Goal: Participate in discussion: Engage in conversation with other users on a specific topic

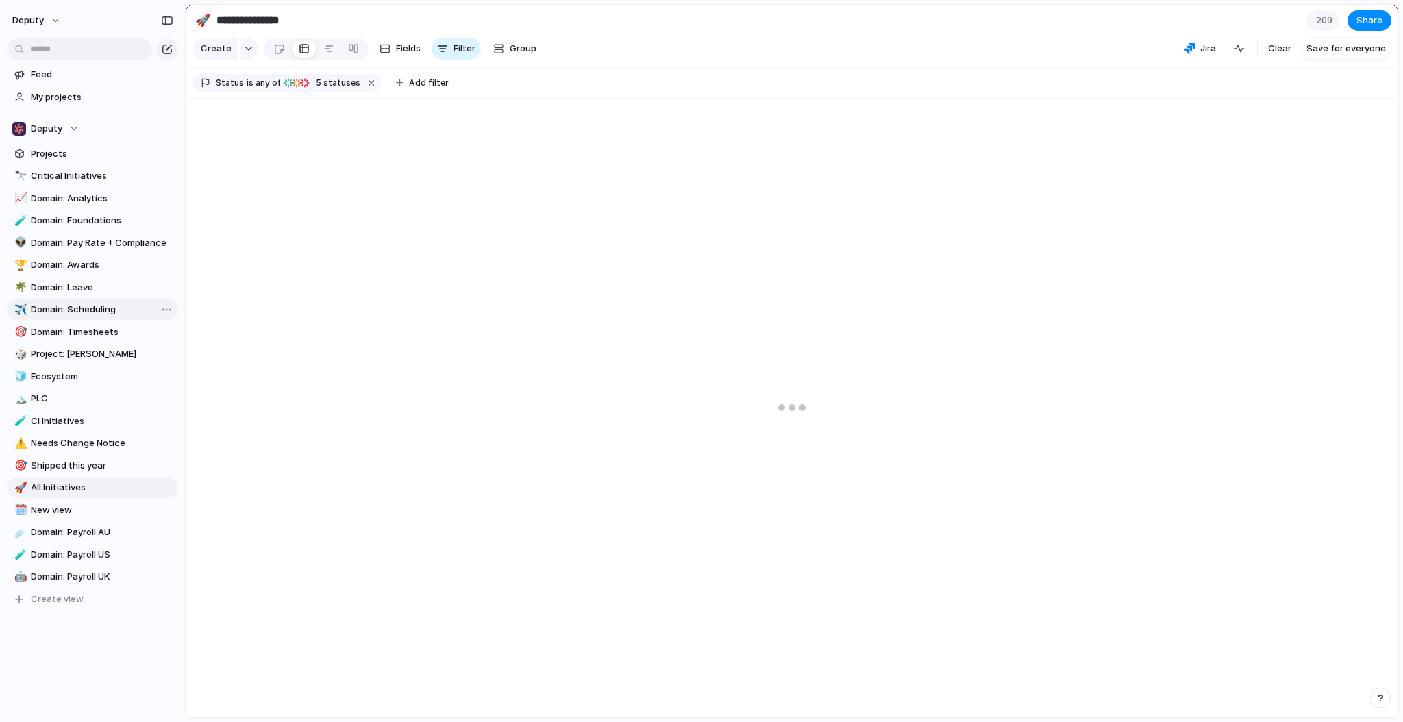
click at [118, 315] on span "Domain: Scheduling" at bounding box center [102, 310] width 142 height 14
type input "**********"
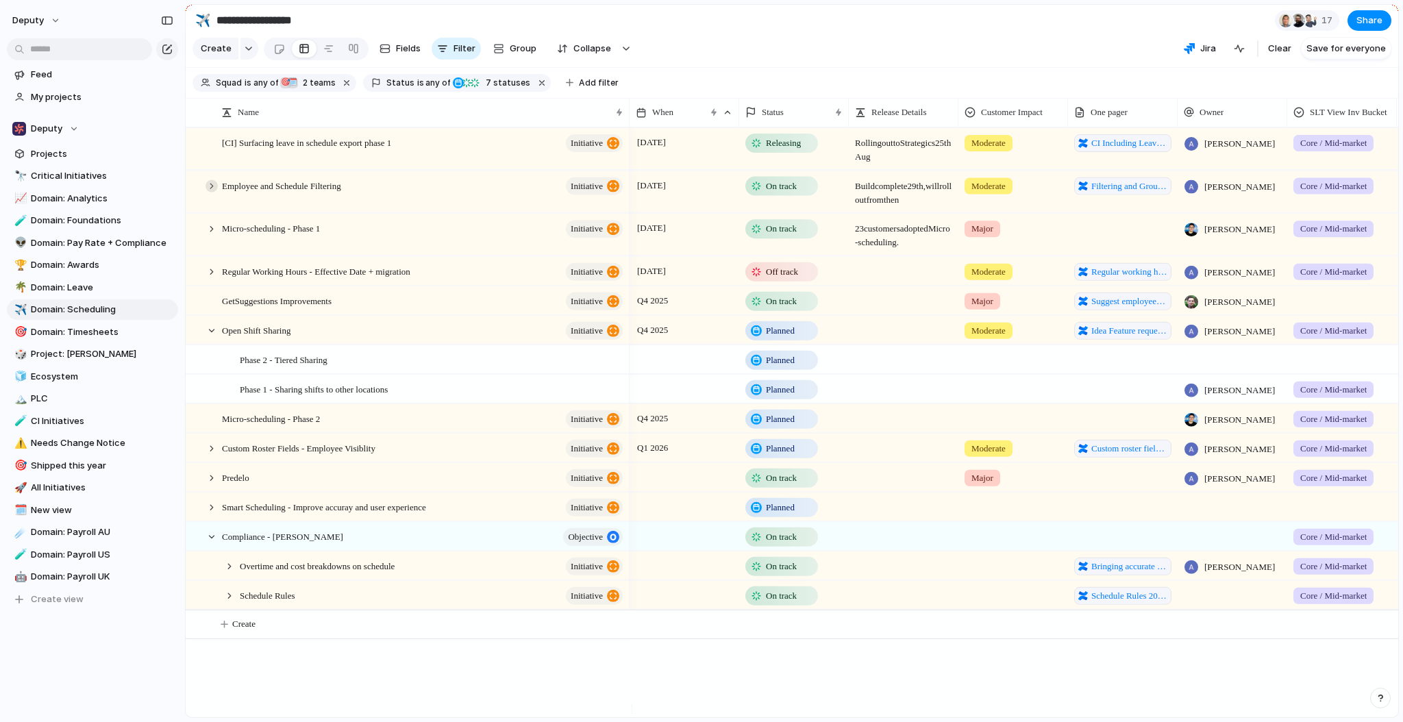
click at [209, 192] on div at bounding box center [212, 185] width 12 height 12
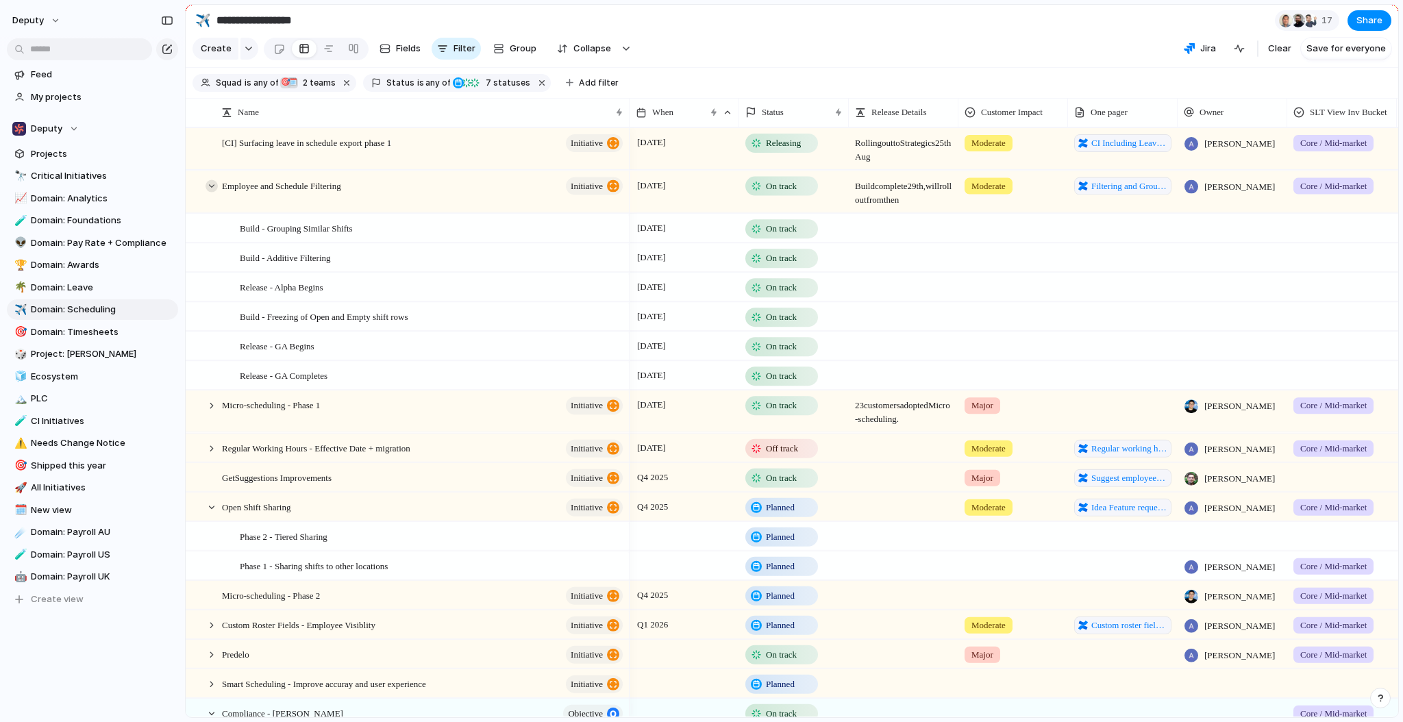
click at [212, 192] on div at bounding box center [212, 185] width 12 height 12
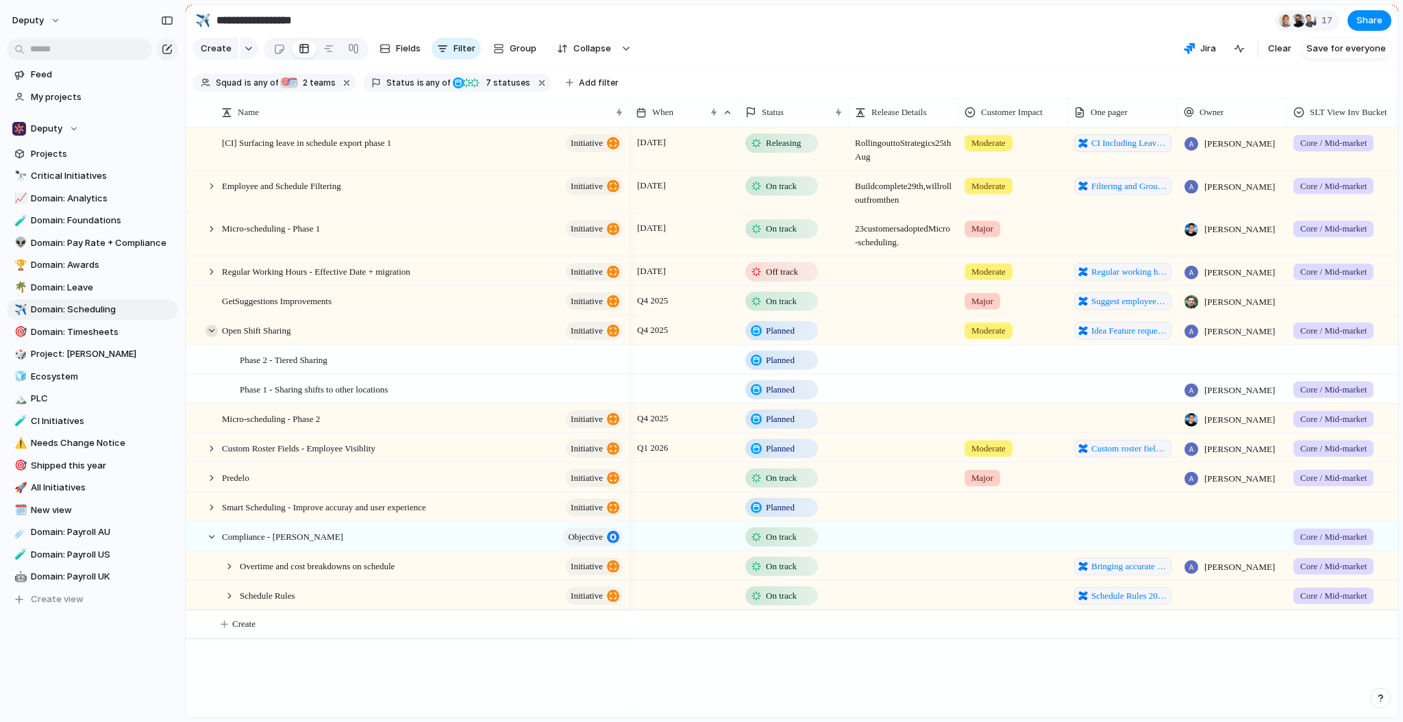
click at [211, 334] on div at bounding box center [212, 330] width 12 height 12
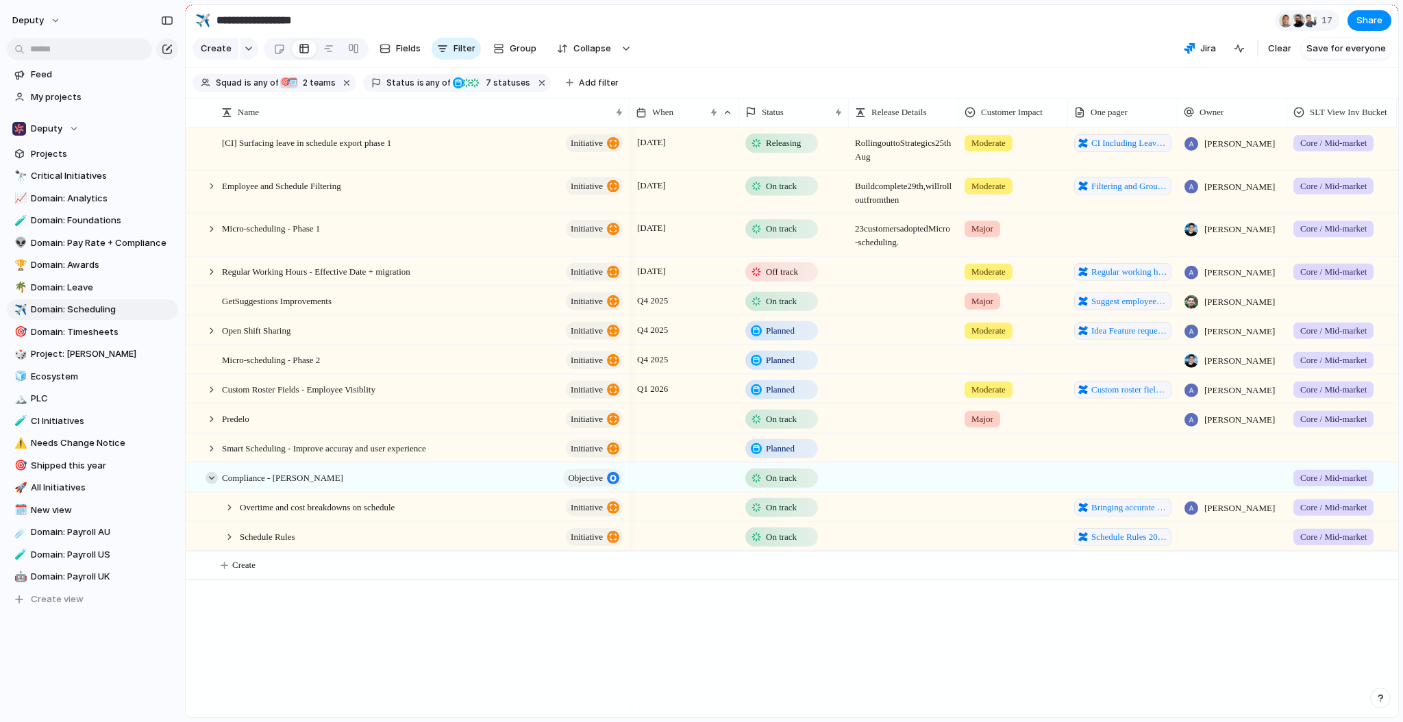
click at [210, 484] on div at bounding box center [212, 477] width 12 height 12
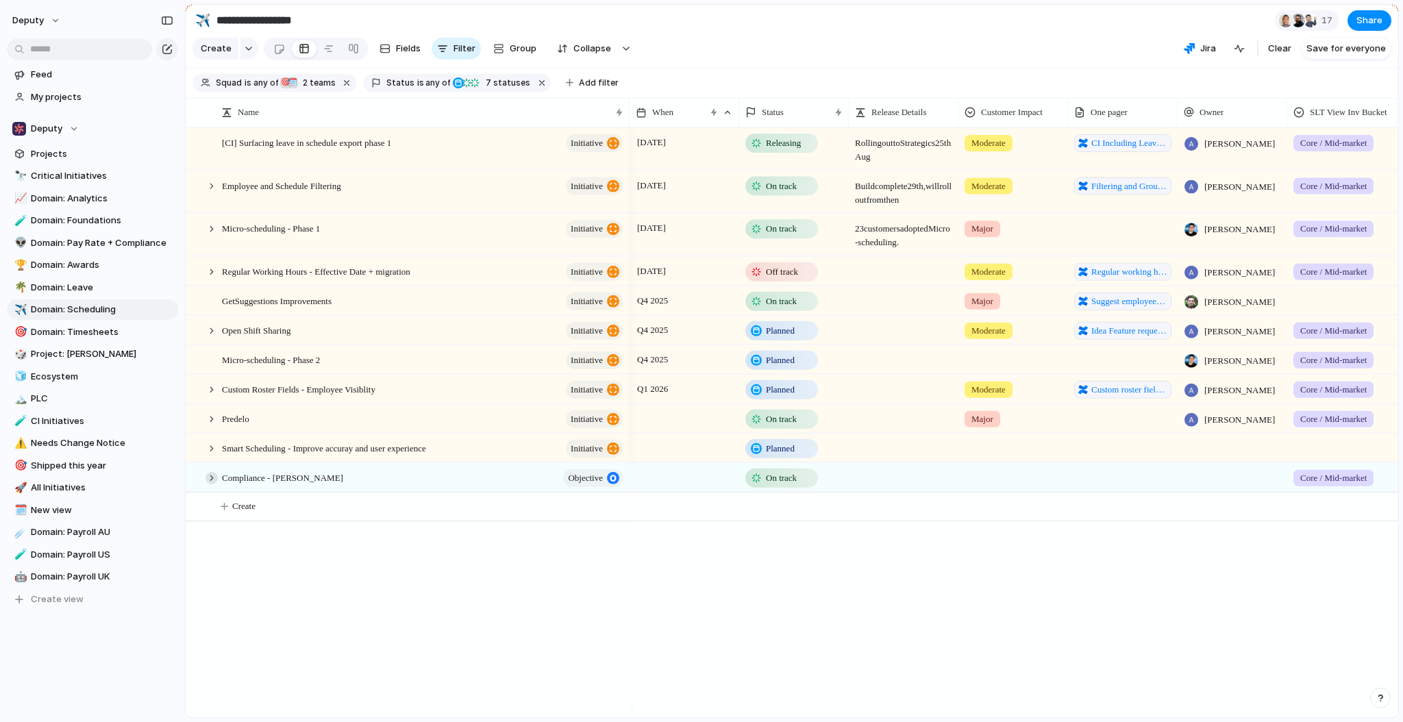
click at [210, 484] on div at bounding box center [212, 477] width 12 height 12
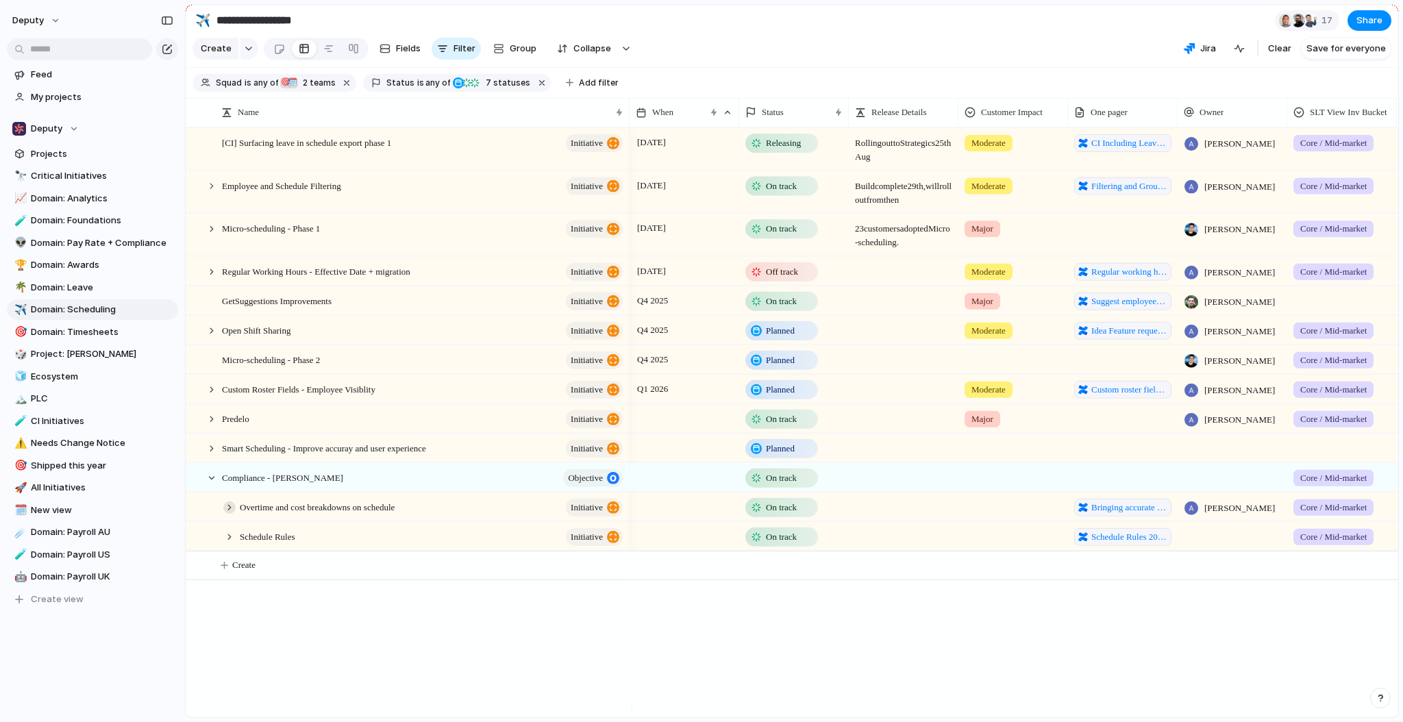
click at [225, 513] on div at bounding box center [229, 507] width 12 height 12
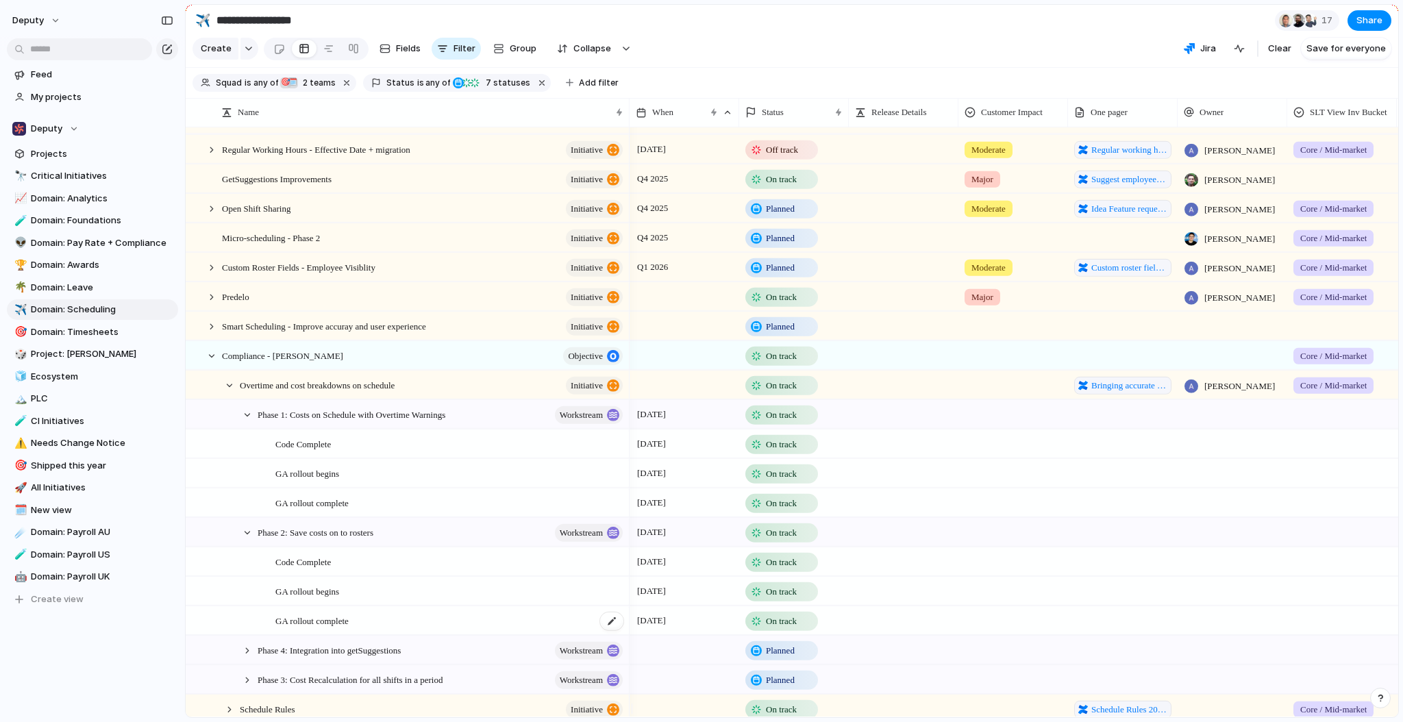
scroll to position [167, 0]
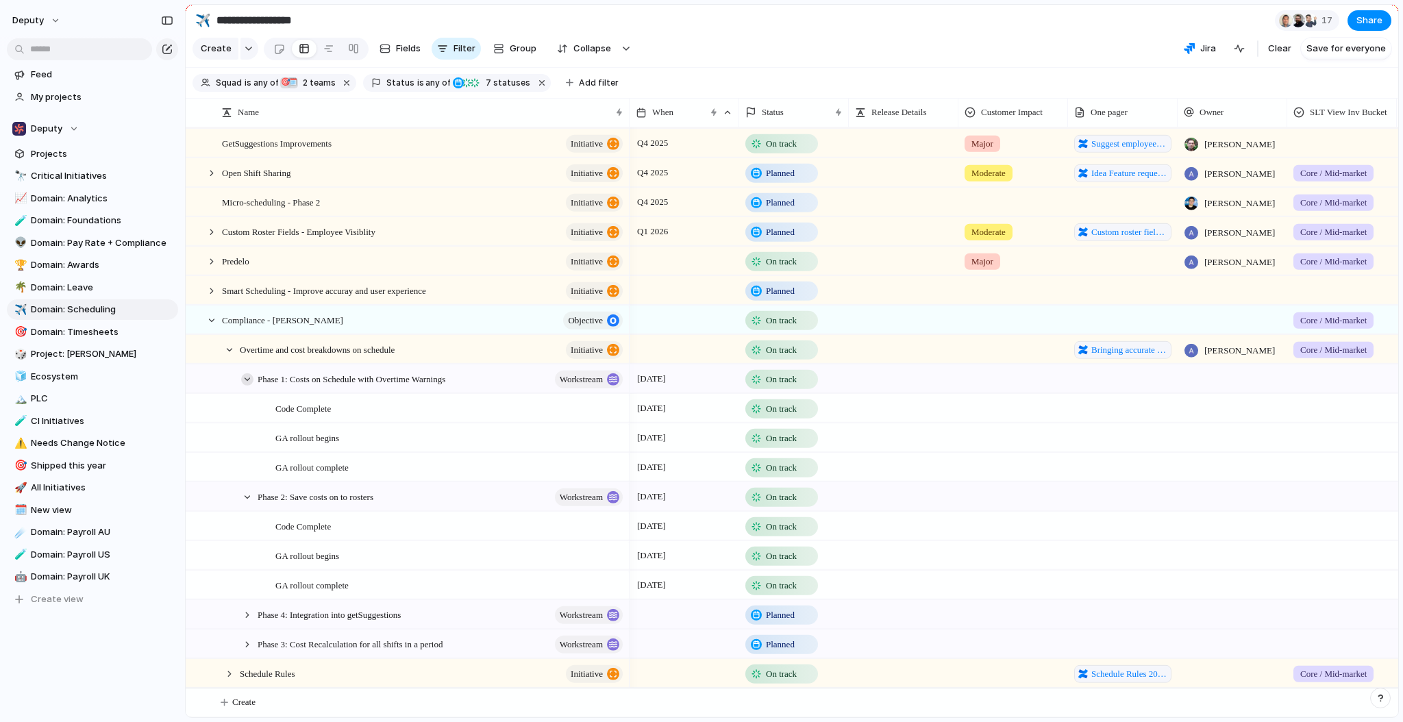
click at [245, 378] on div at bounding box center [247, 379] width 12 height 12
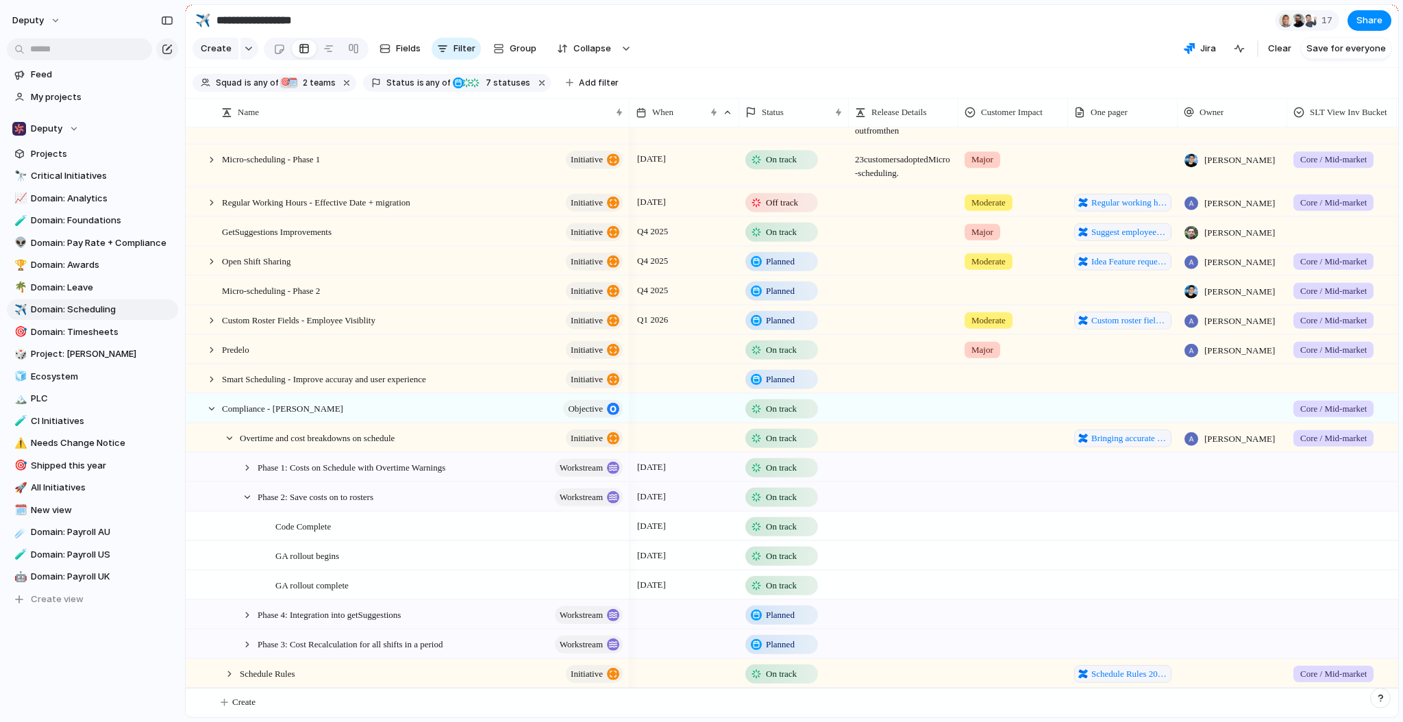
click at [247, 497] on div at bounding box center [247, 497] width 12 height 12
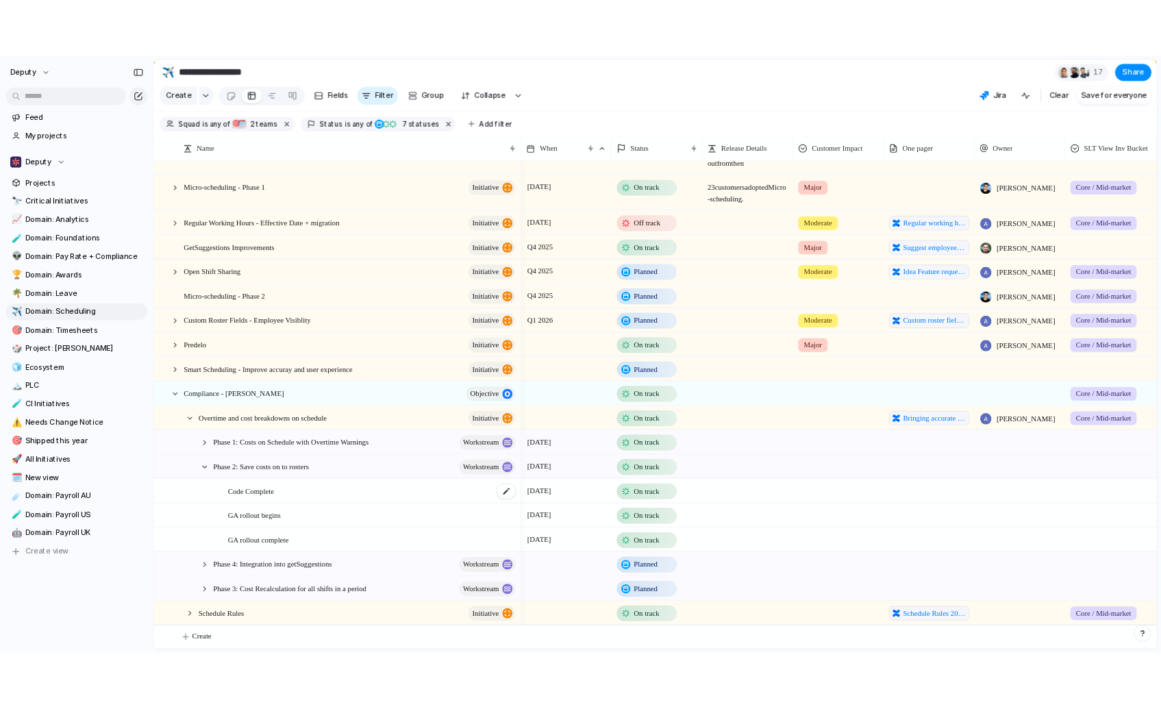
scroll to position [0, 0]
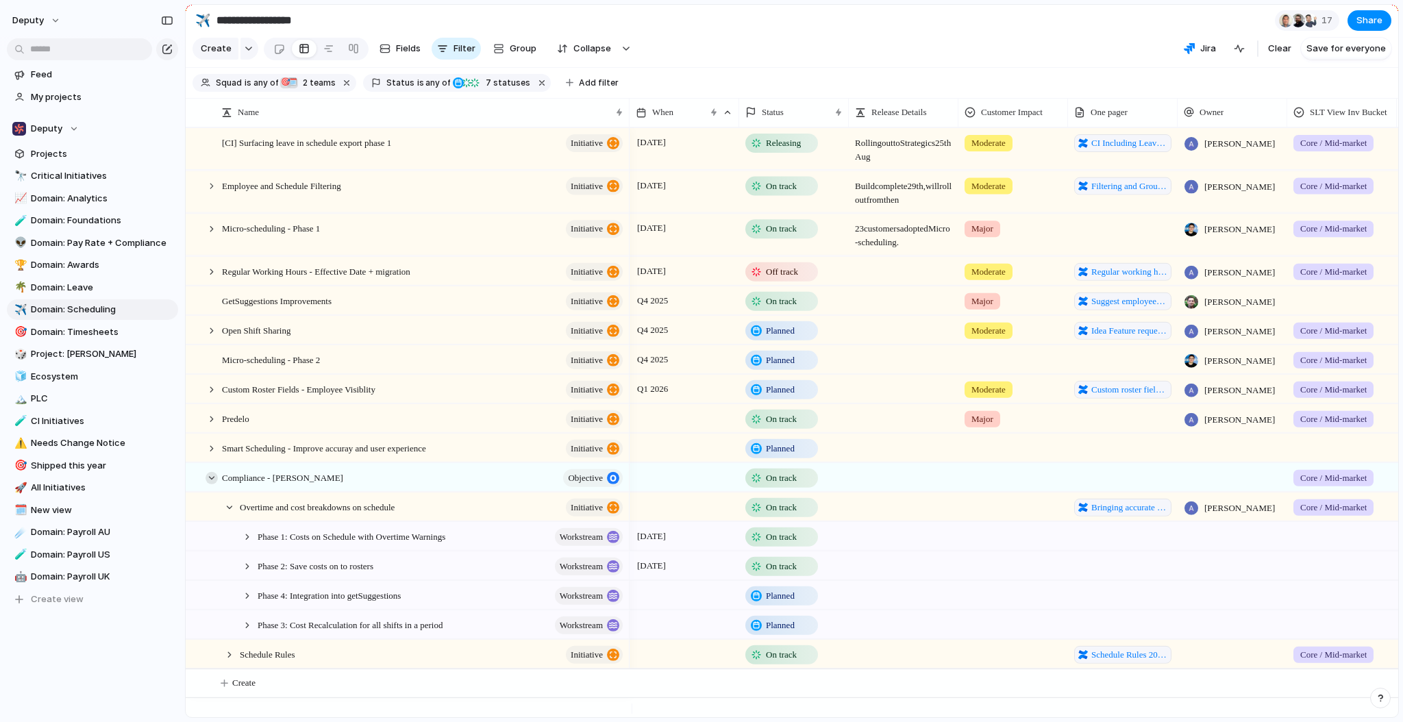
click at [211, 484] on div at bounding box center [212, 477] width 12 height 12
click at [232, 513] on div at bounding box center [229, 507] width 12 height 12
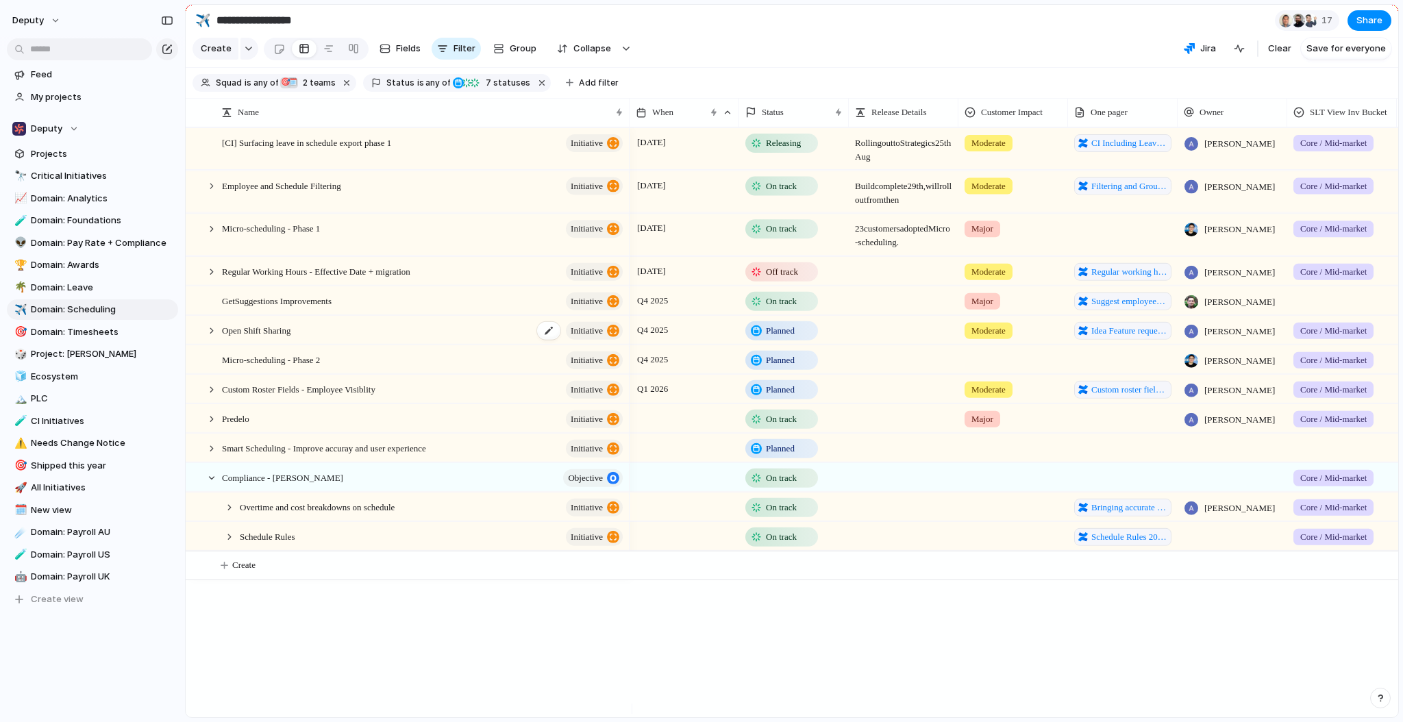
click at [225, 337] on span "Open Shift Sharing" at bounding box center [256, 329] width 69 height 16
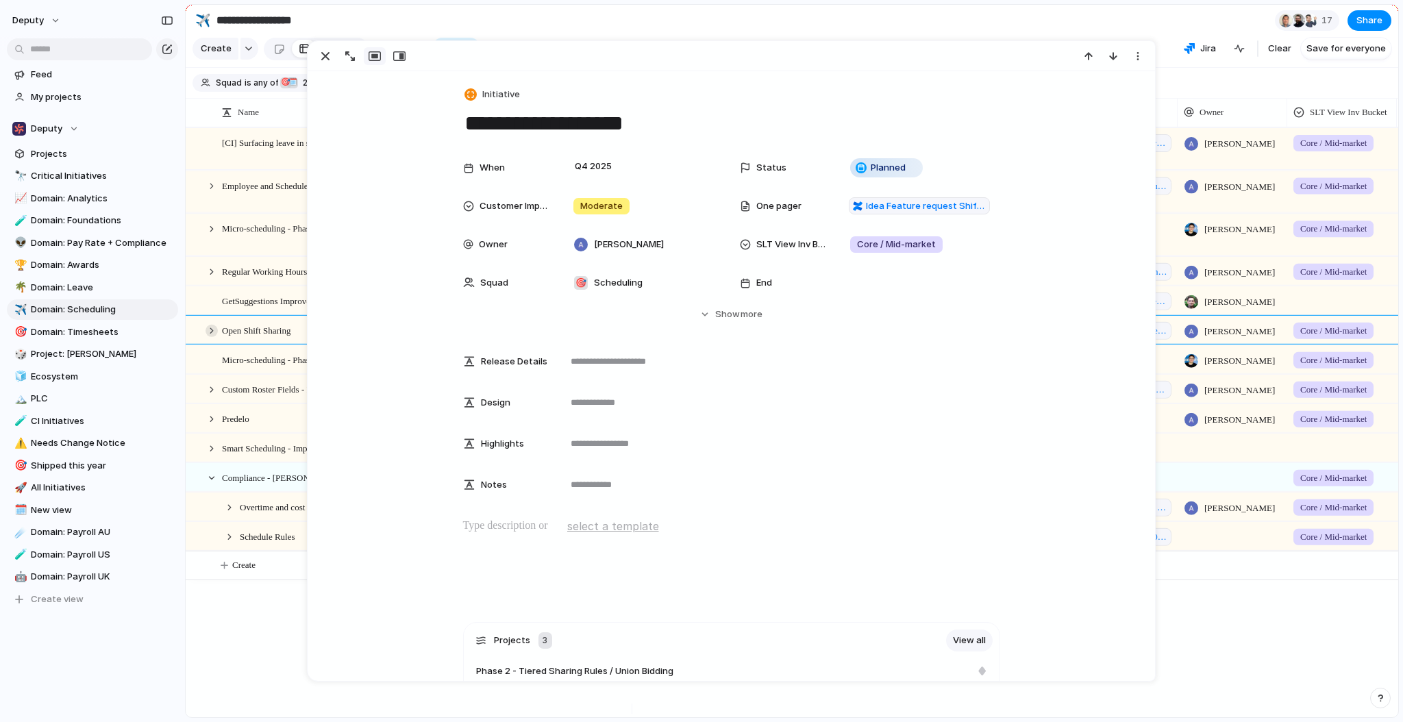
click at [210, 336] on div at bounding box center [212, 330] width 12 height 12
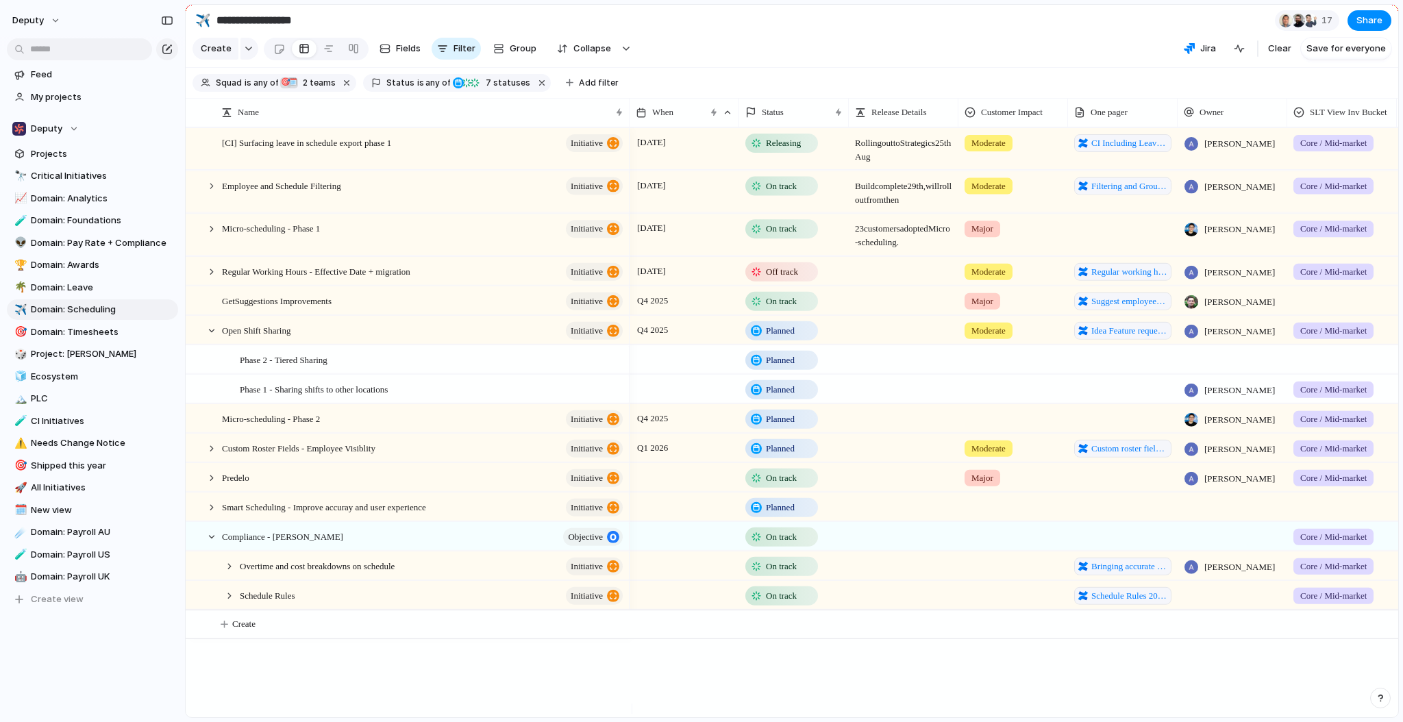
click at [603, 686] on div "[CI] Surfacing leave in schedule export phase 1 initiative Employee and Schedul…" at bounding box center [792, 422] width 1213 height 590
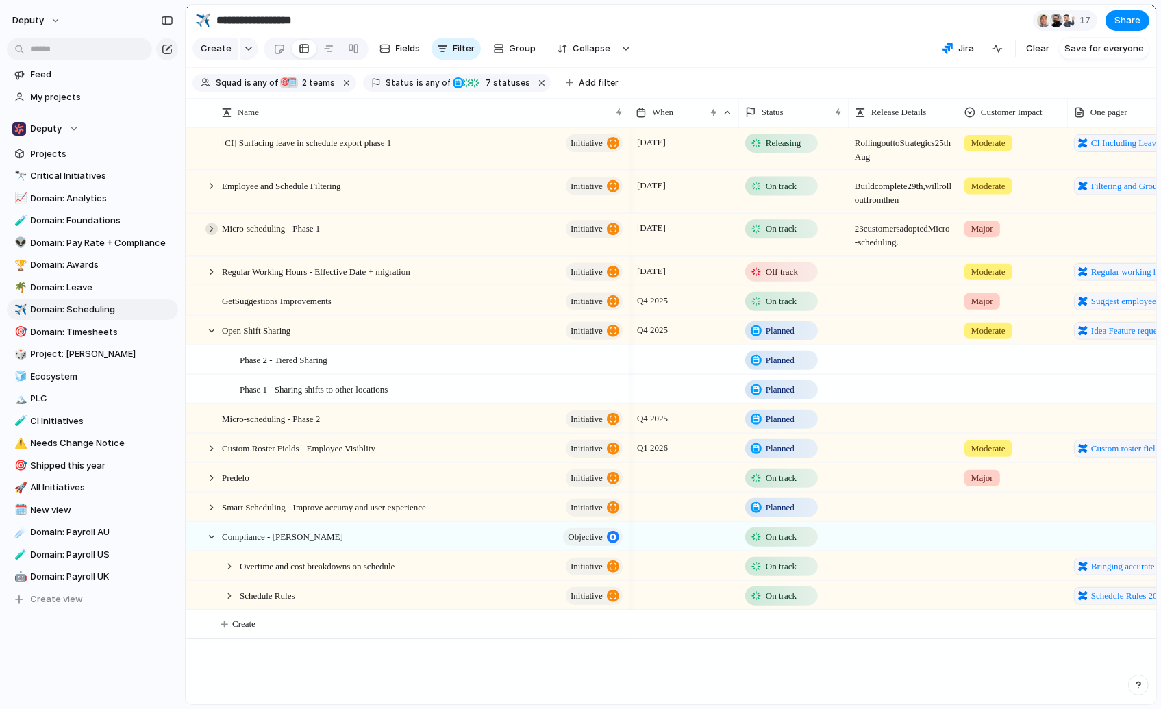
click at [211, 235] on div at bounding box center [212, 229] width 12 height 12
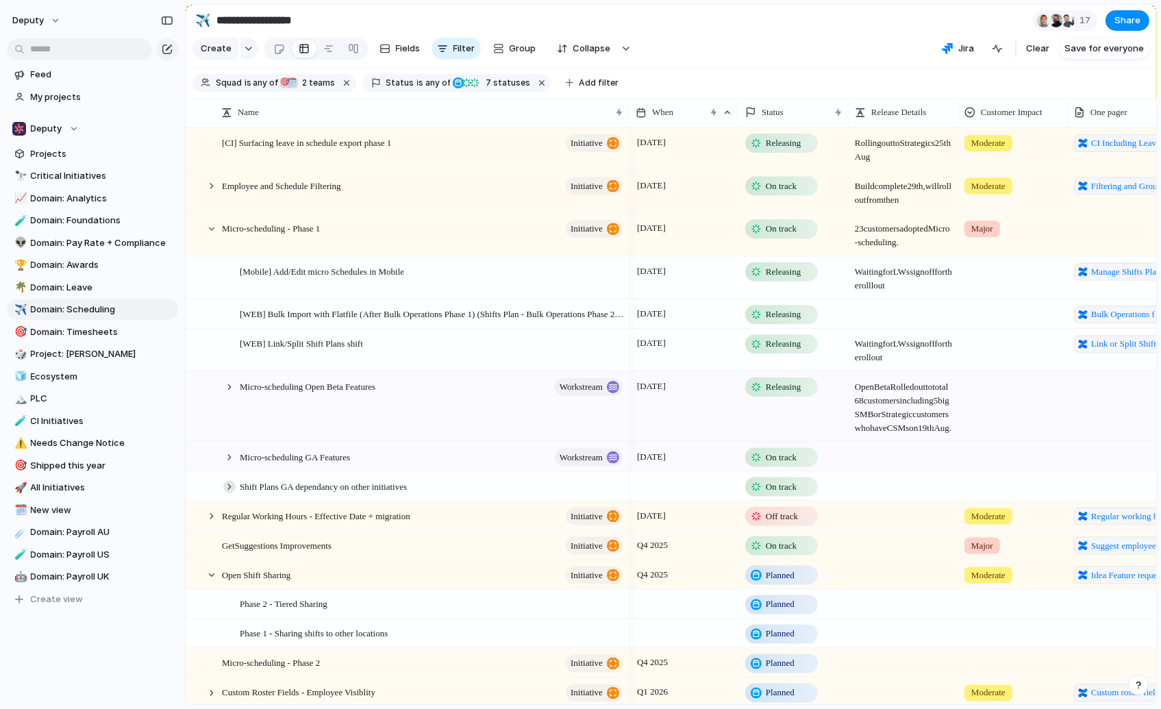
click at [227, 493] on div at bounding box center [229, 486] width 12 height 12
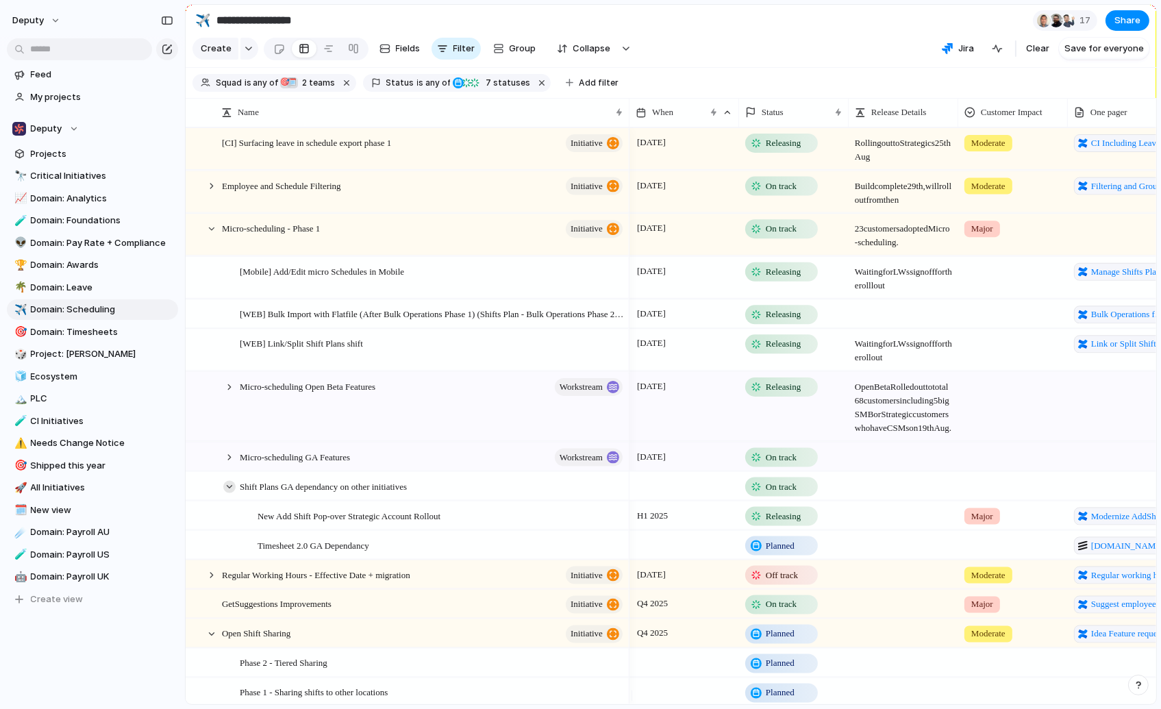
click at [229, 493] on div at bounding box center [229, 486] width 12 height 12
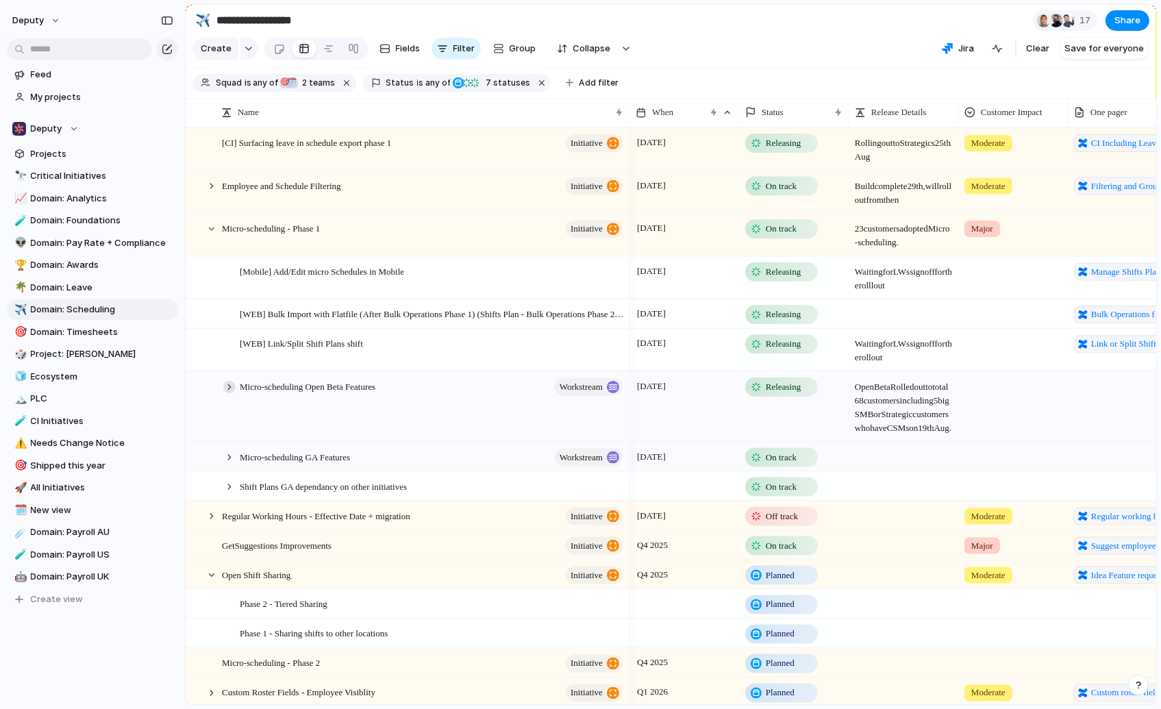
click at [227, 392] on div at bounding box center [229, 387] width 12 height 12
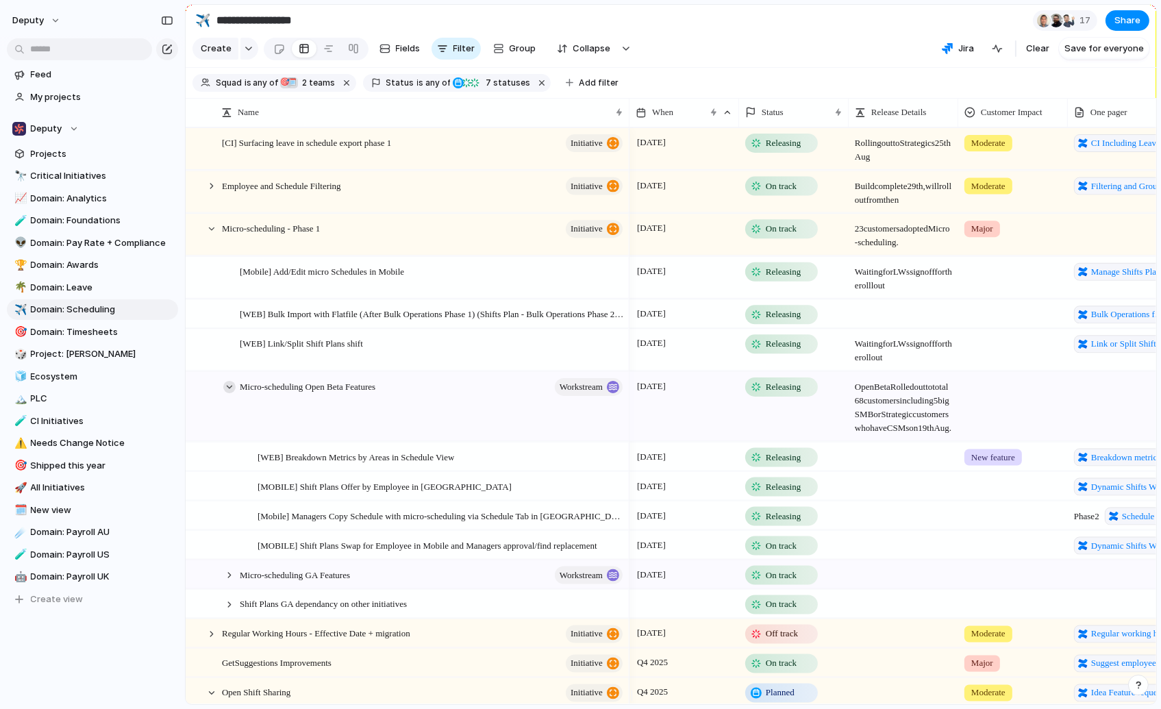
click at [227, 392] on div at bounding box center [229, 387] width 12 height 12
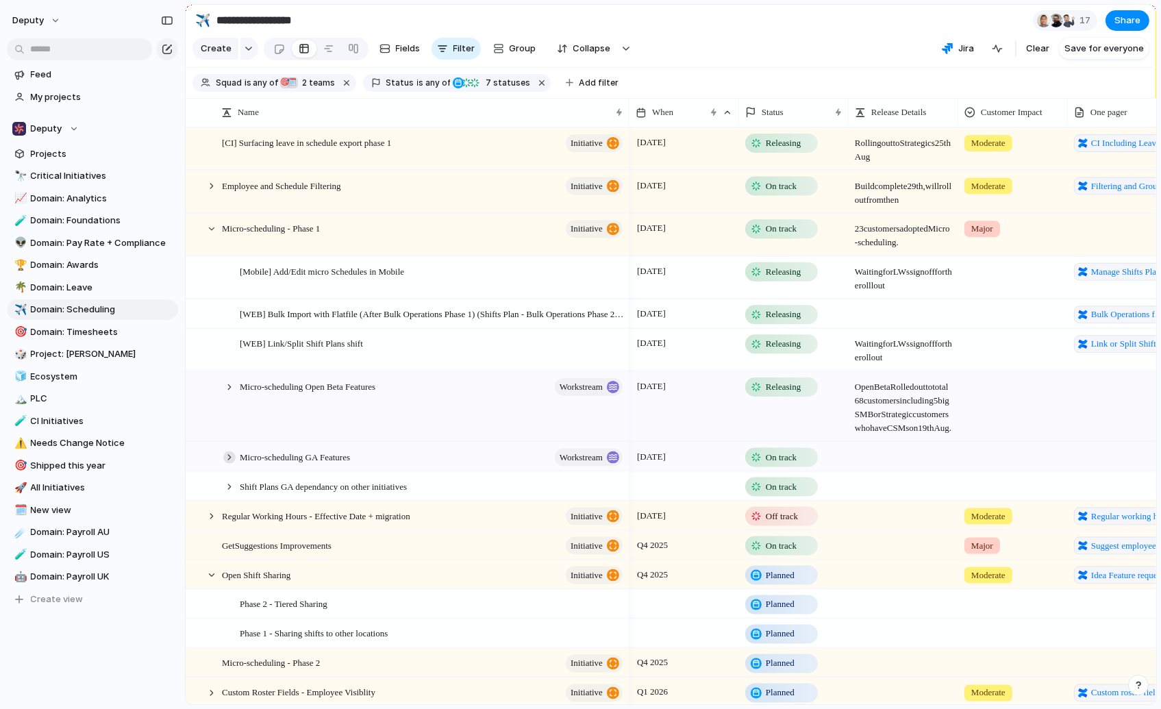
click at [234, 463] on div "Micro-scheduling GA Features workstream" at bounding box center [407, 457] width 443 height 28
click at [232, 463] on div at bounding box center [229, 457] width 12 height 12
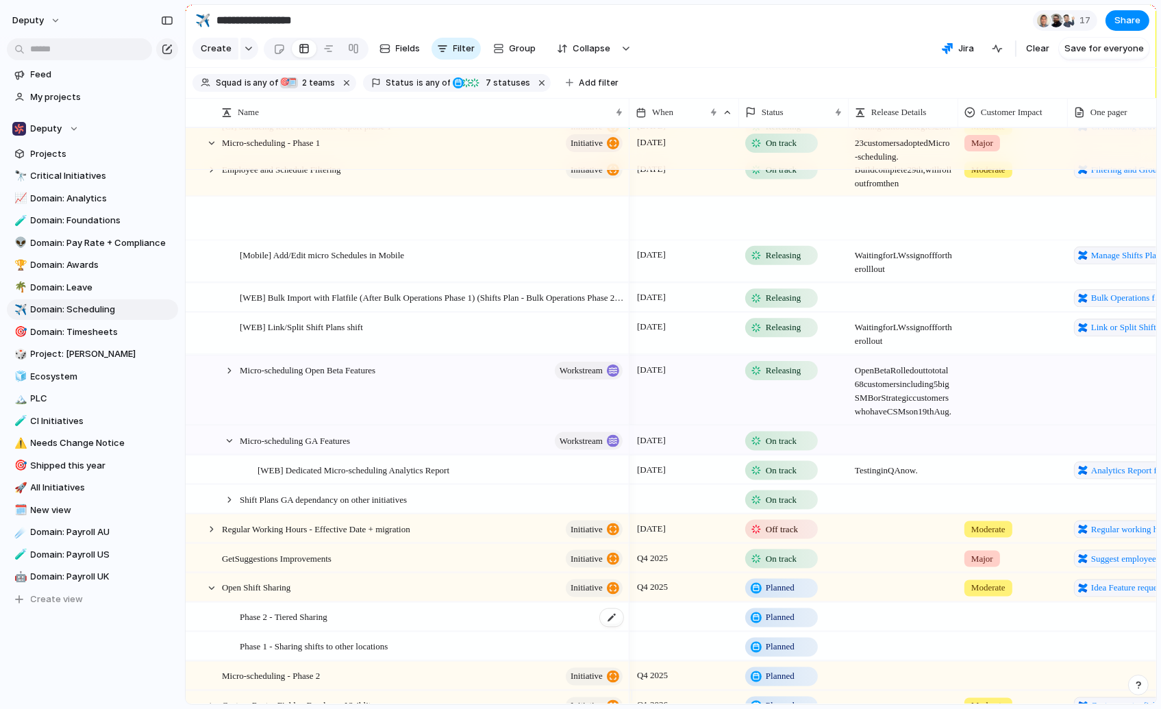
scroll to position [219, 0]
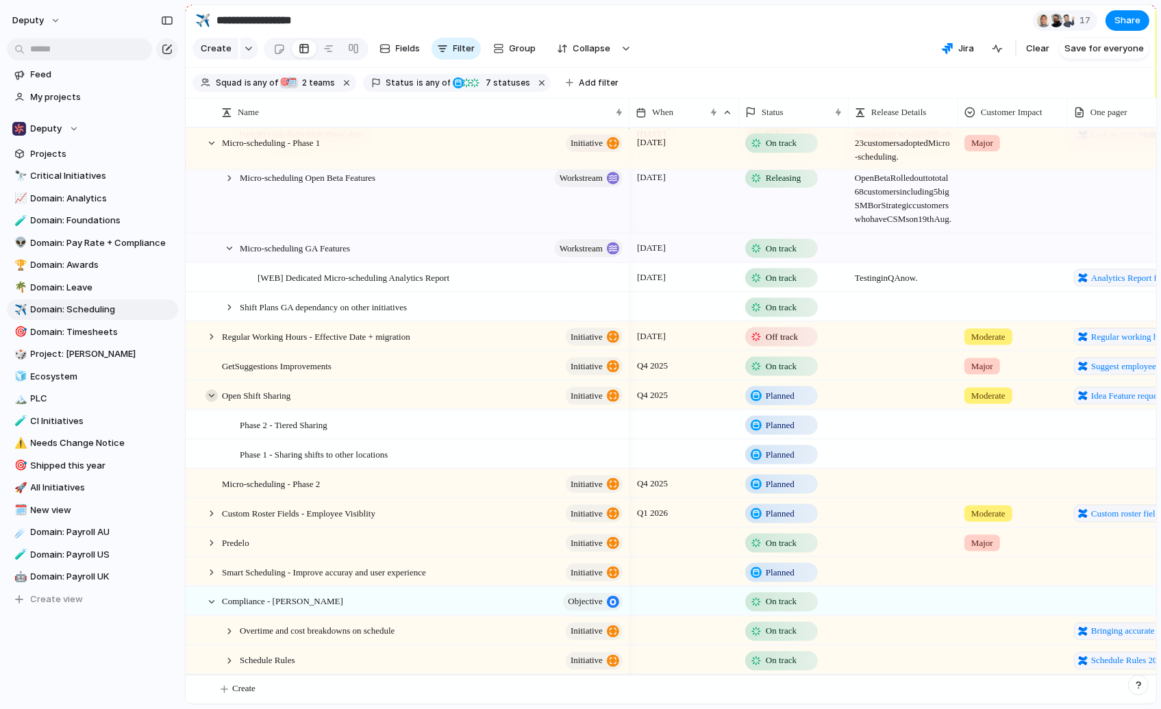
click at [210, 394] on div at bounding box center [212, 395] width 12 height 12
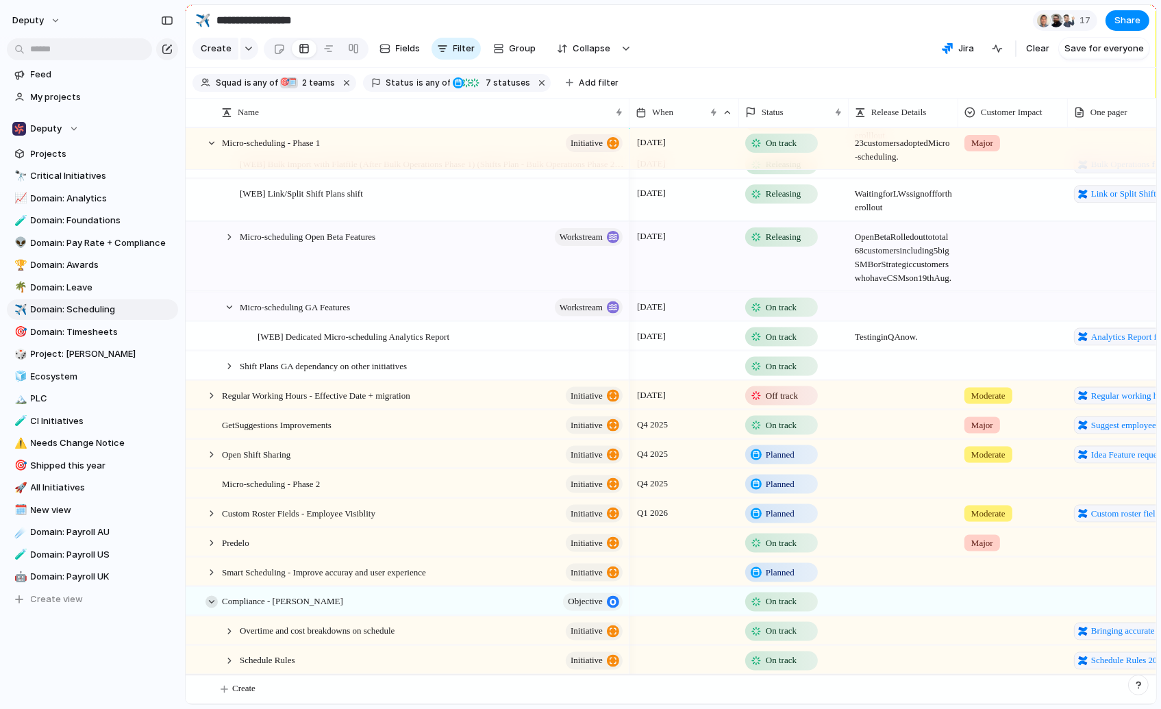
click at [207, 604] on div at bounding box center [212, 601] width 12 height 12
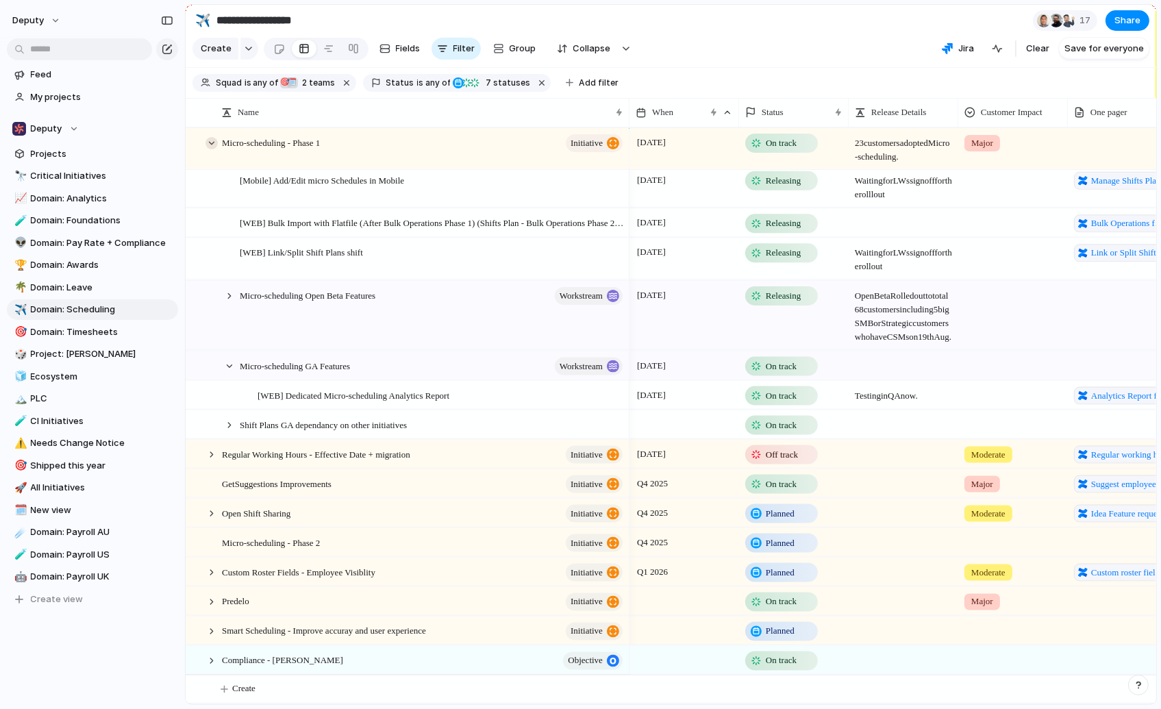
click at [206, 149] on div at bounding box center [212, 143] width 12 height 12
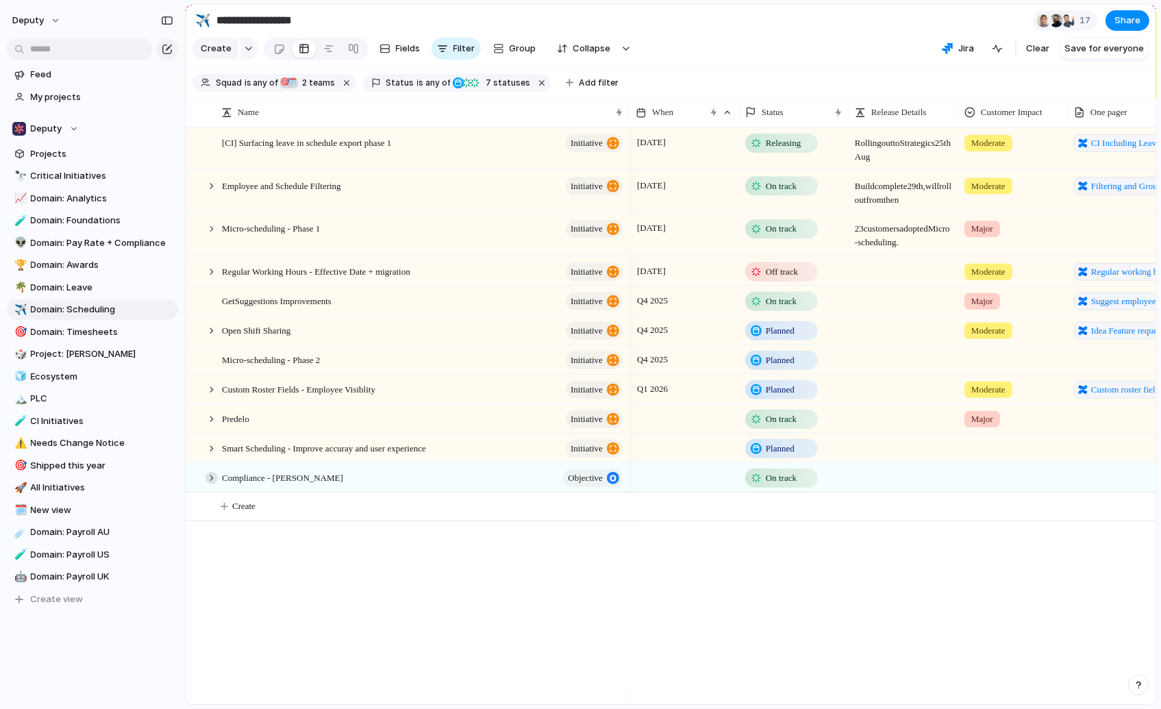
click at [212, 484] on div at bounding box center [212, 477] width 12 height 12
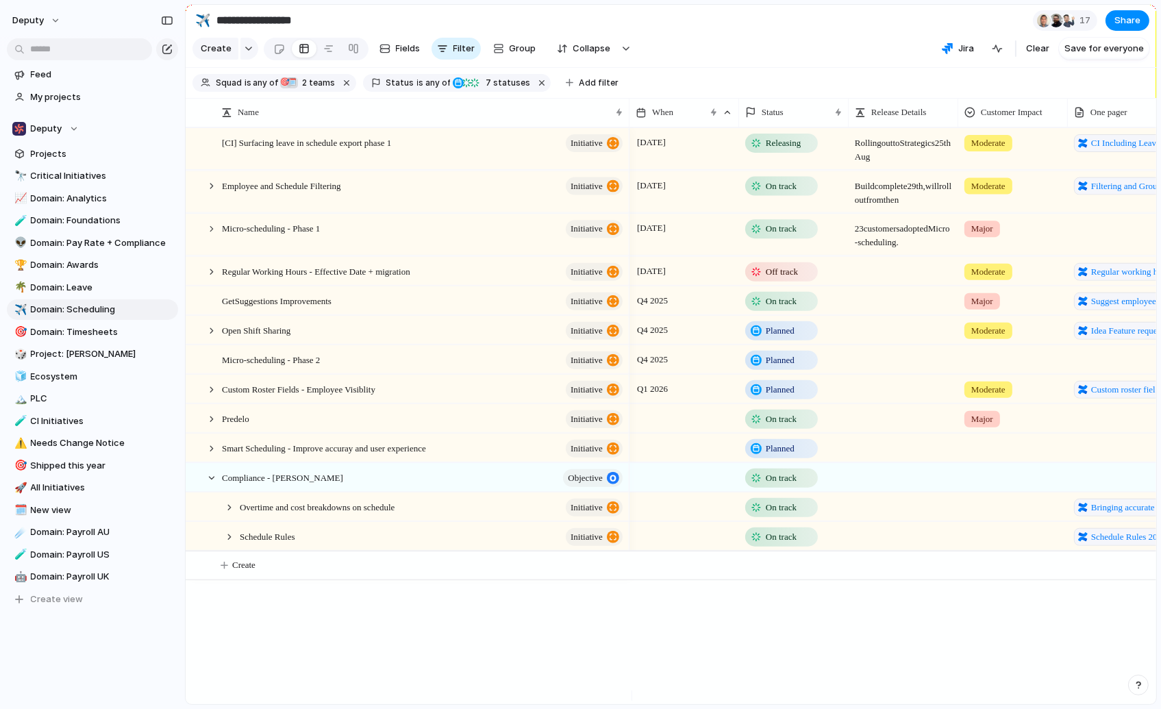
click at [232, 513] on div at bounding box center [229, 507] width 12 height 12
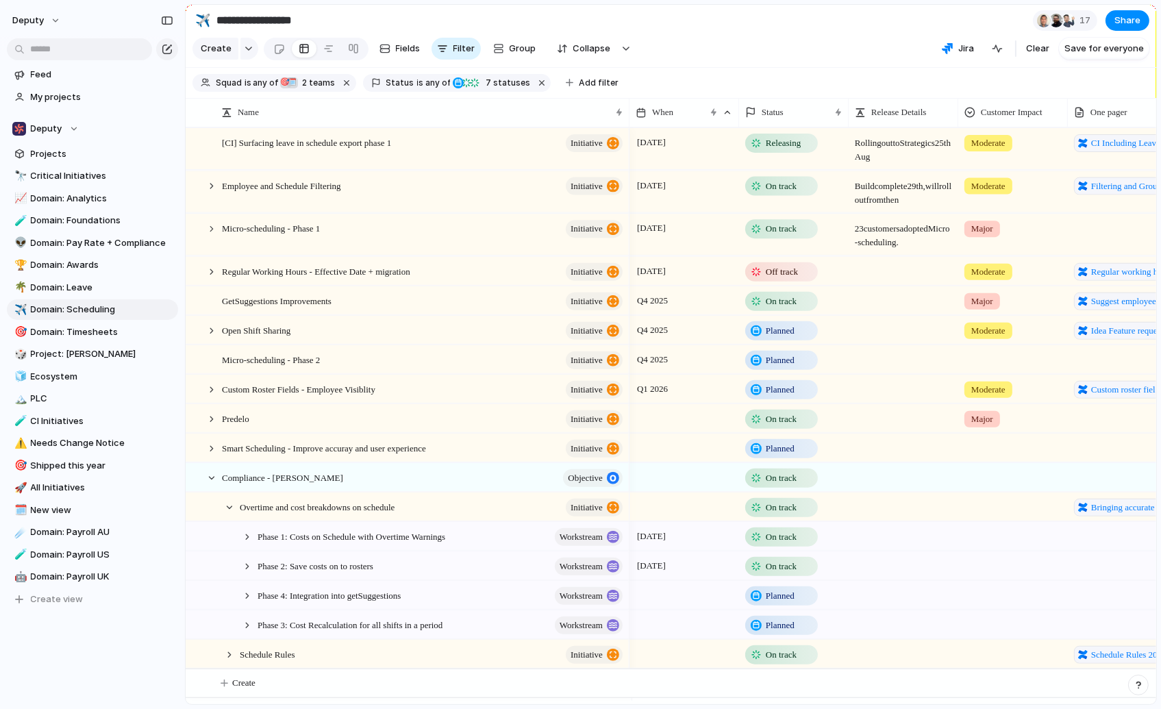
scroll to position [3, 0]
click at [245, 536] on div at bounding box center [247, 536] width 12 height 12
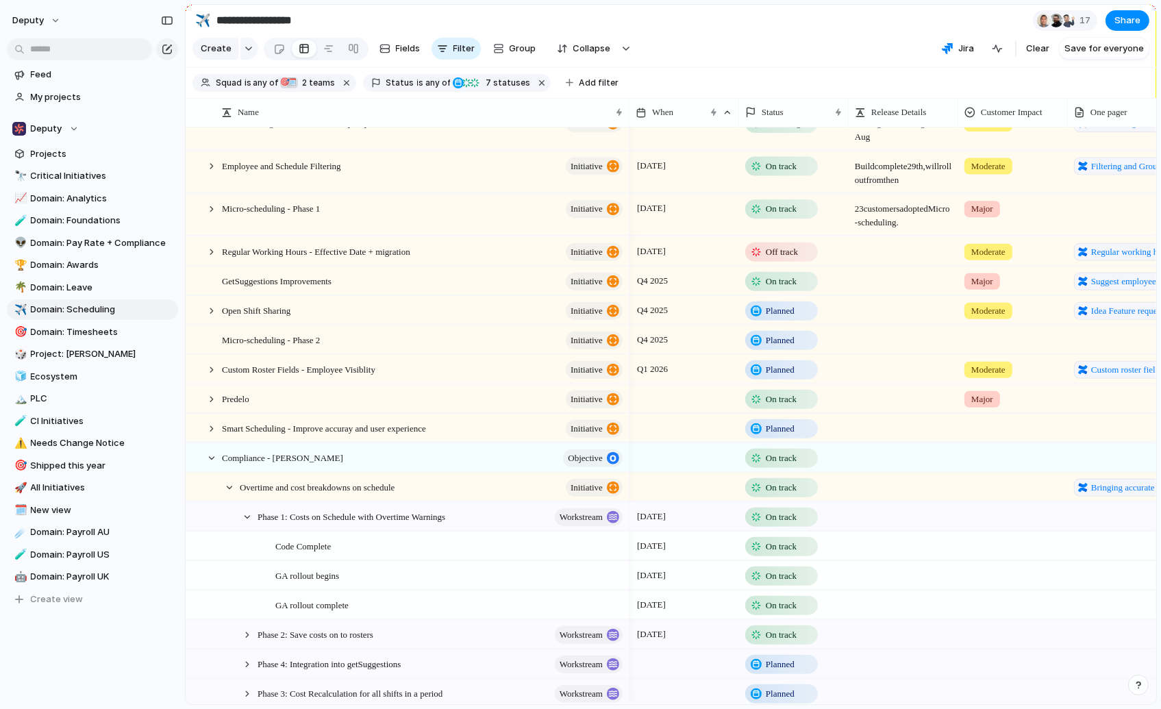
scroll to position [92, 0]
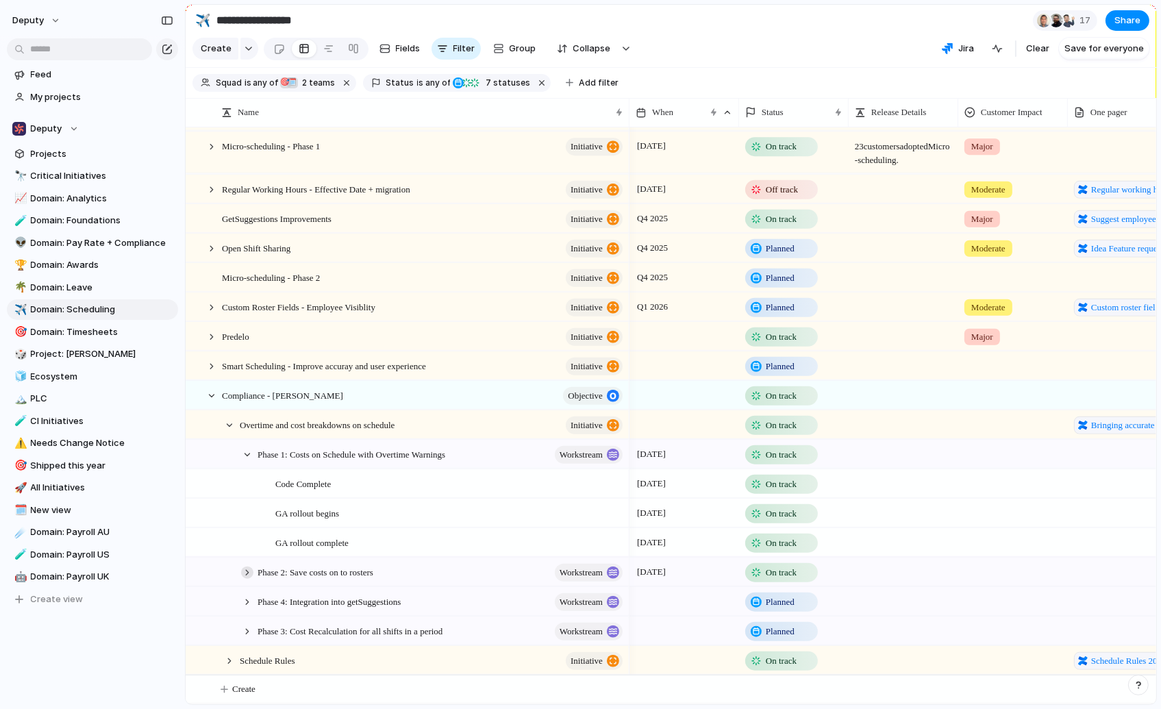
click at [245, 573] on div at bounding box center [247, 572] width 12 height 12
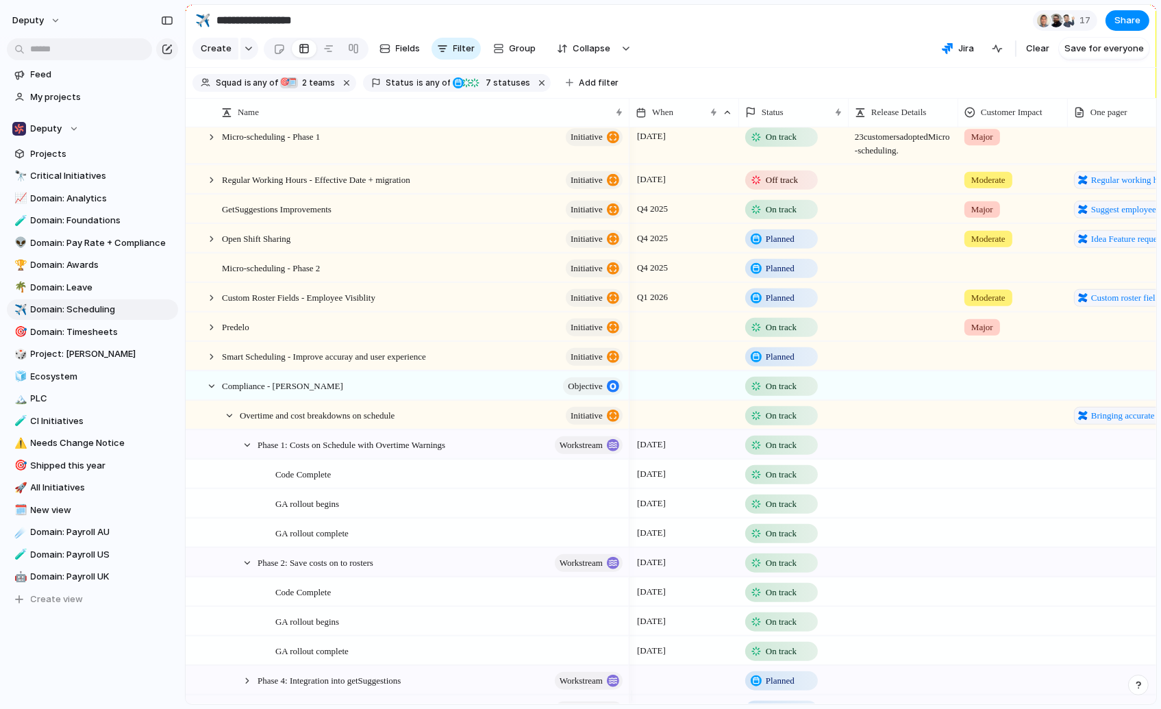
drag, startPoint x: 244, startPoint y: 572, endPoint x: 257, endPoint y: 507, distance: 66.4
click at [244, 569] on div at bounding box center [247, 562] width 12 height 12
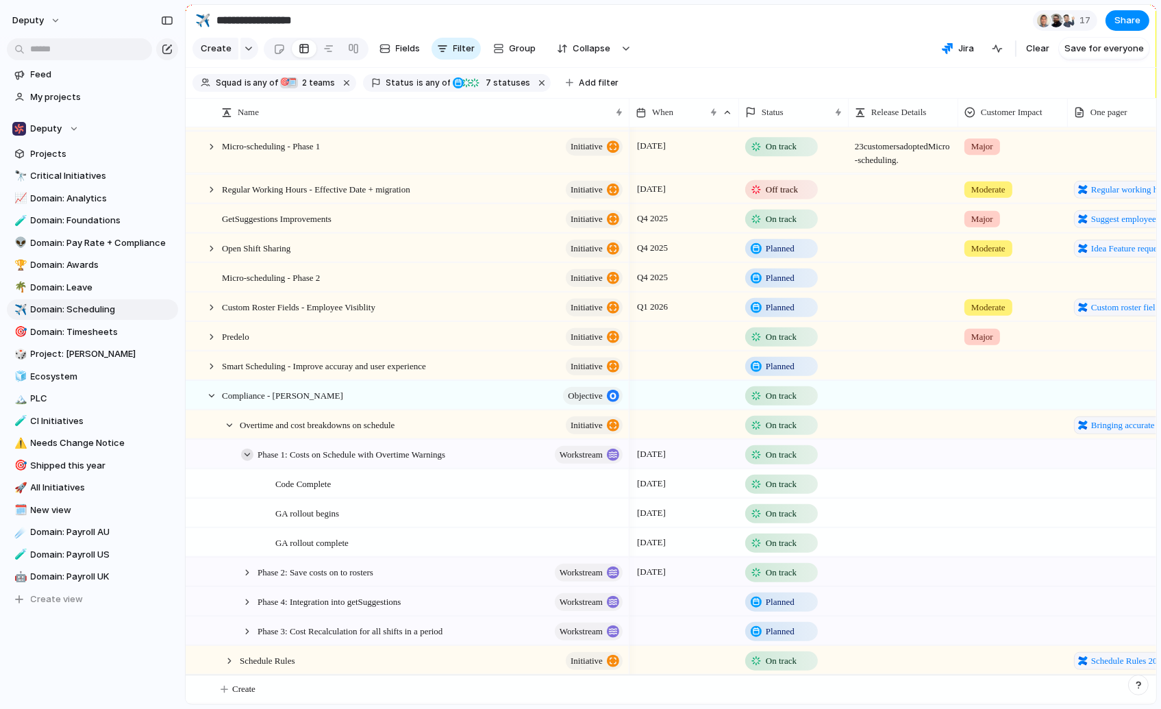
click at [245, 457] on div at bounding box center [247, 454] width 12 height 12
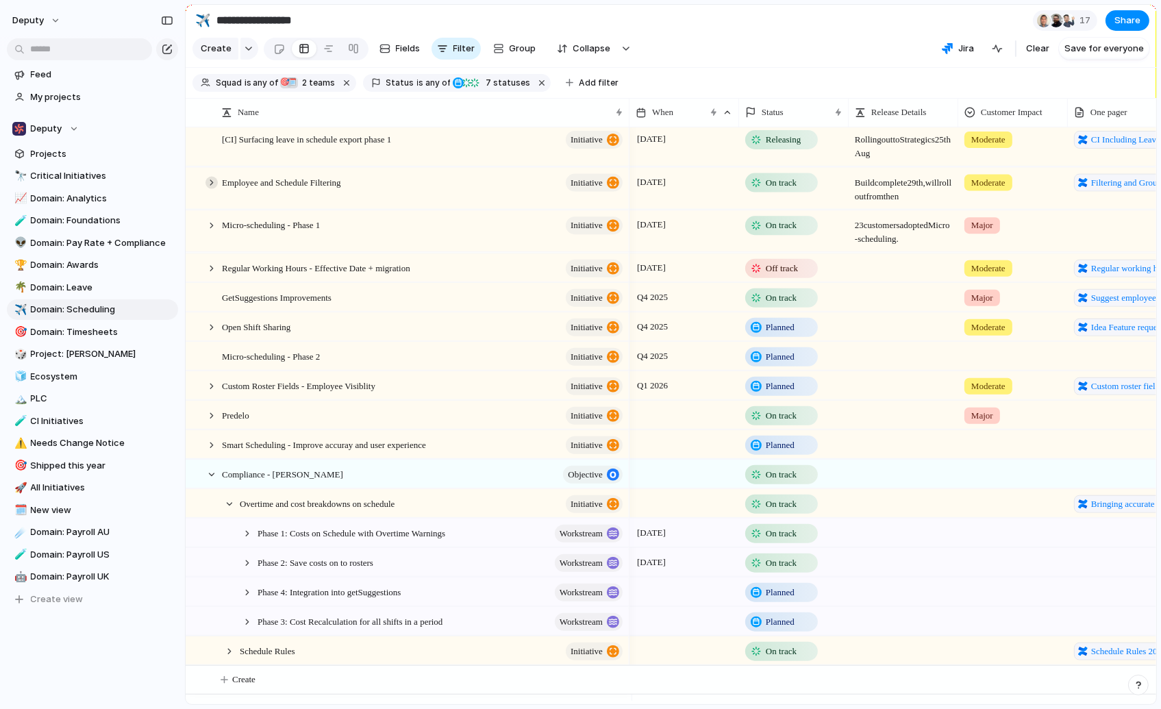
click at [208, 188] on div at bounding box center [212, 182] width 12 height 12
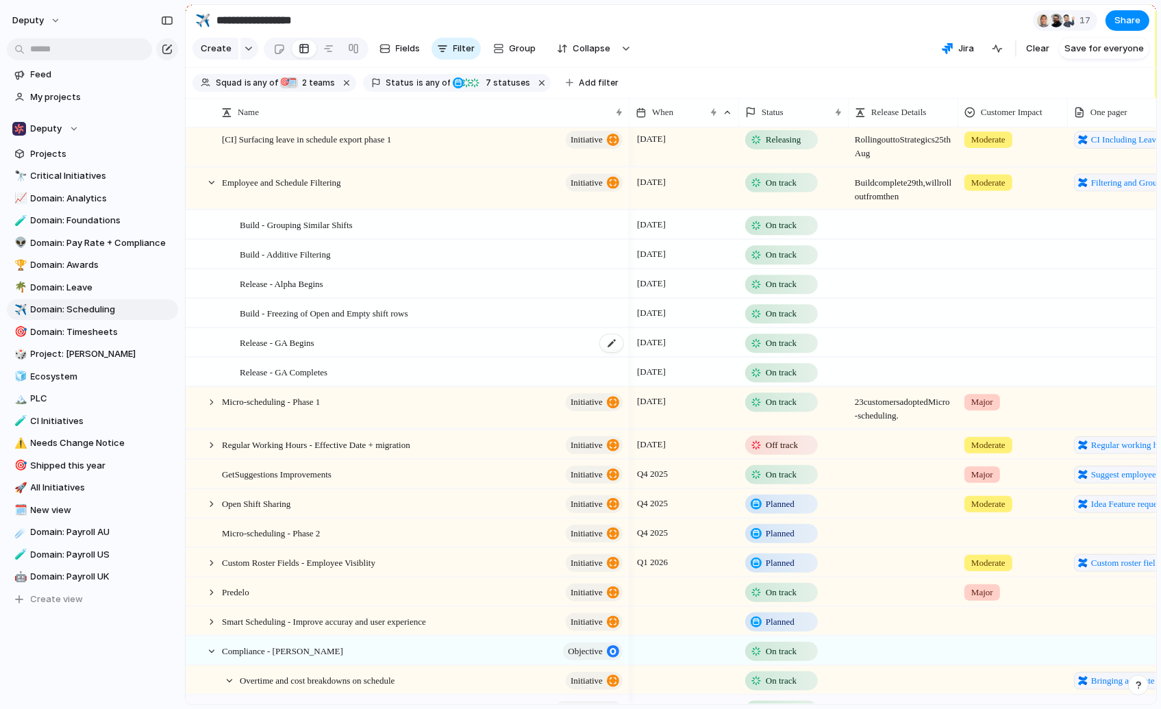
click at [314, 347] on span "Release - GA Begins" at bounding box center [277, 342] width 75 height 16
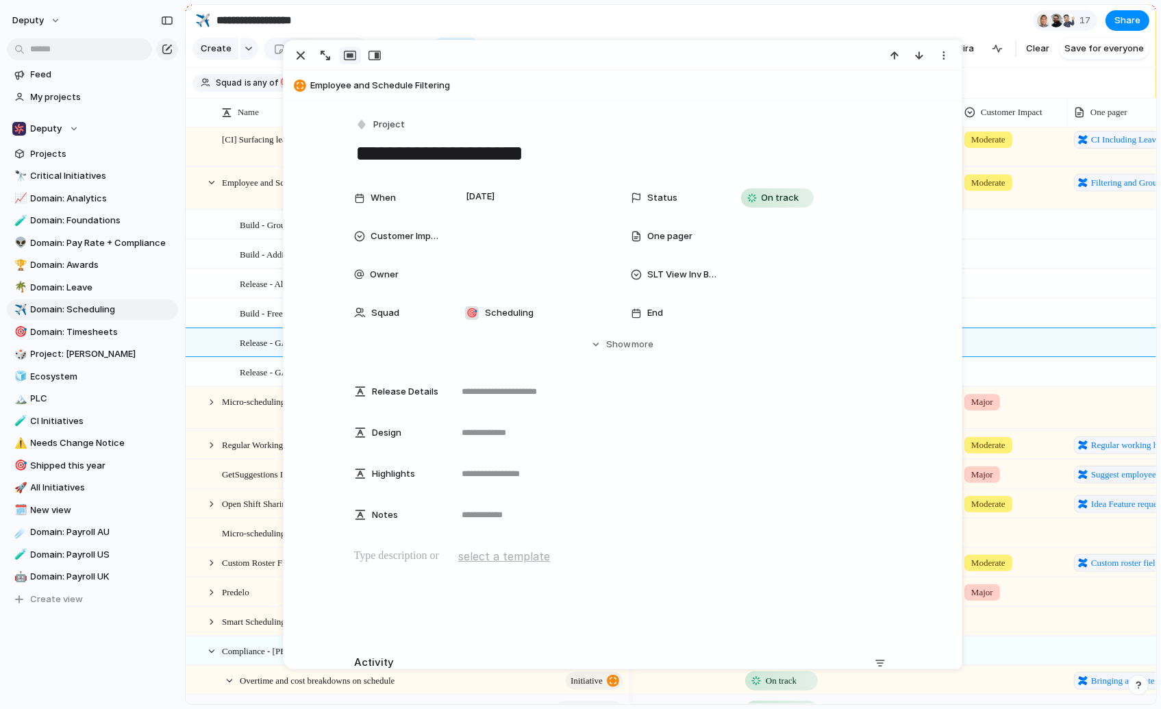
click at [504, 160] on textarea "**********" at bounding box center [622, 153] width 537 height 29
drag, startPoint x: 475, startPoint y: 156, endPoint x: 453, endPoint y: 155, distance: 22.6
click at [453, 155] on textarea "**********" at bounding box center [622, 153] width 537 height 29
type textarea "**********"
click at [854, 17] on section "**********" at bounding box center [671, 20] width 971 height 31
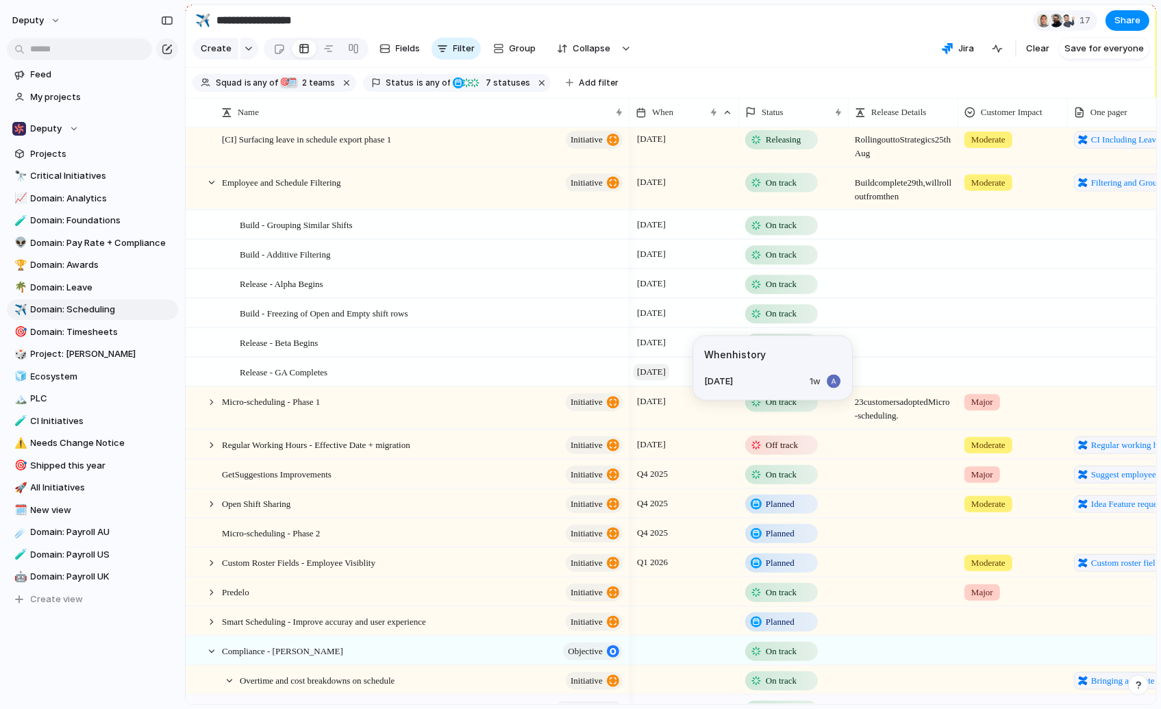
click at [648, 377] on span "[DATE]" at bounding box center [652, 372] width 36 height 16
click at [319, 380] on span "Release - GA Completes" at bounding box center [284, 372] width 88 height 16
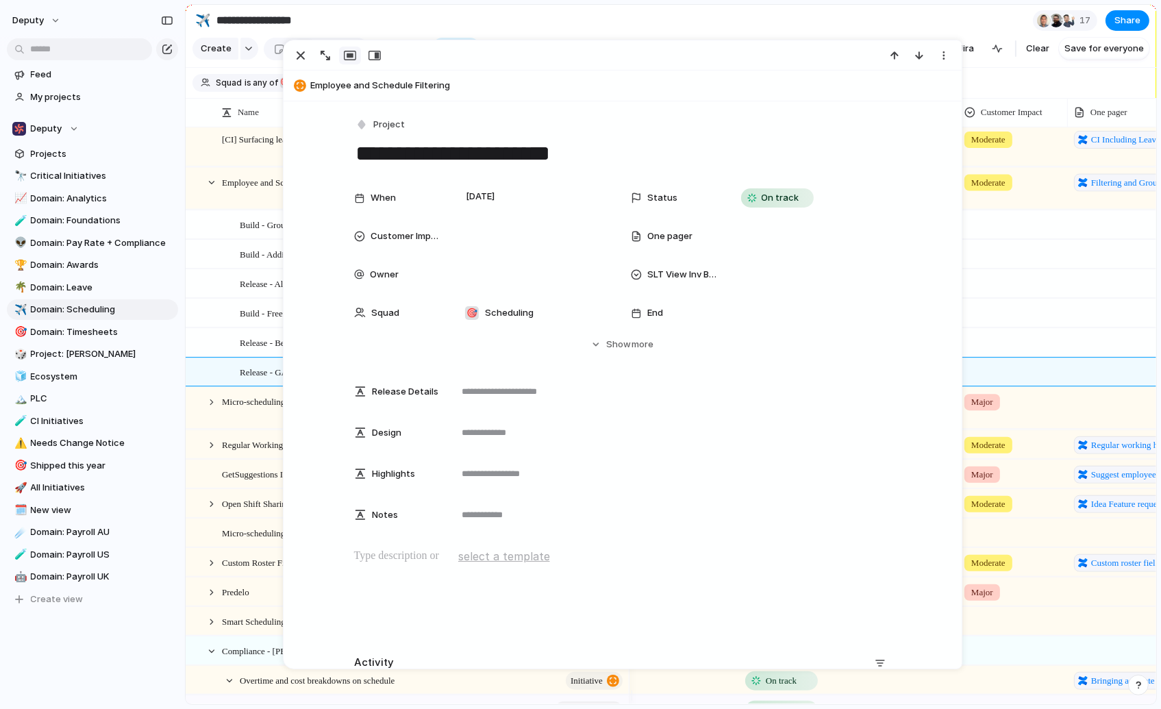
drag, startPoint x: 503, startPoint y: 158, endPoint x: 492, endPoint y: 154, distance: 11.7
click at [502, 158] on textarea "**********" at bounding box center [622, 153] width 537 height 29
click at [395, 562] on p at bounding box center [622, 556] width 537 height 16
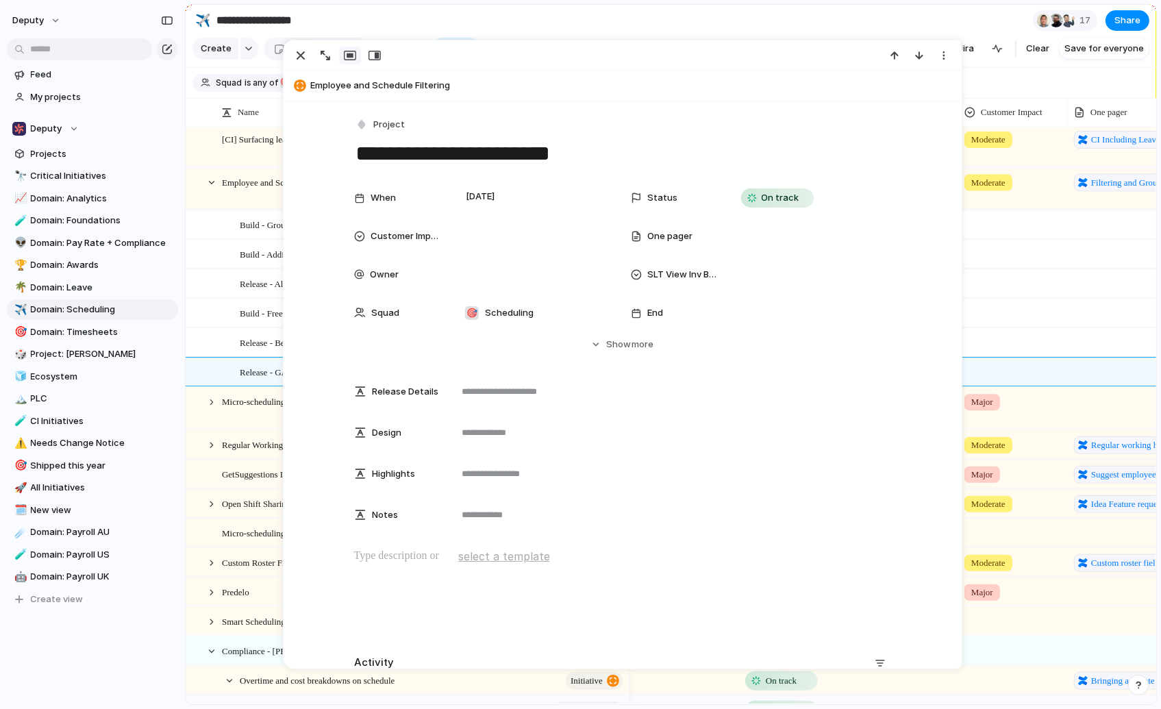
click at [597, 556] on p at bounding box center [622, 556] width 537 height 16
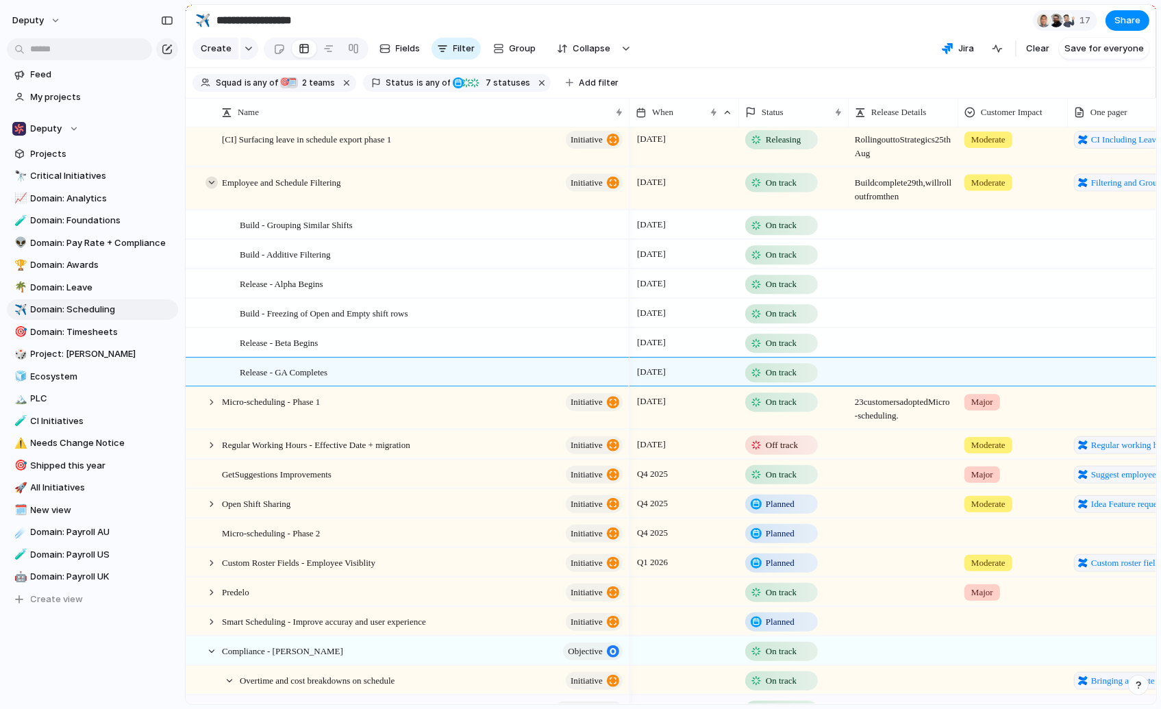
click at [213, 187] on div at bounding box center [212, 182] width 12 height 12
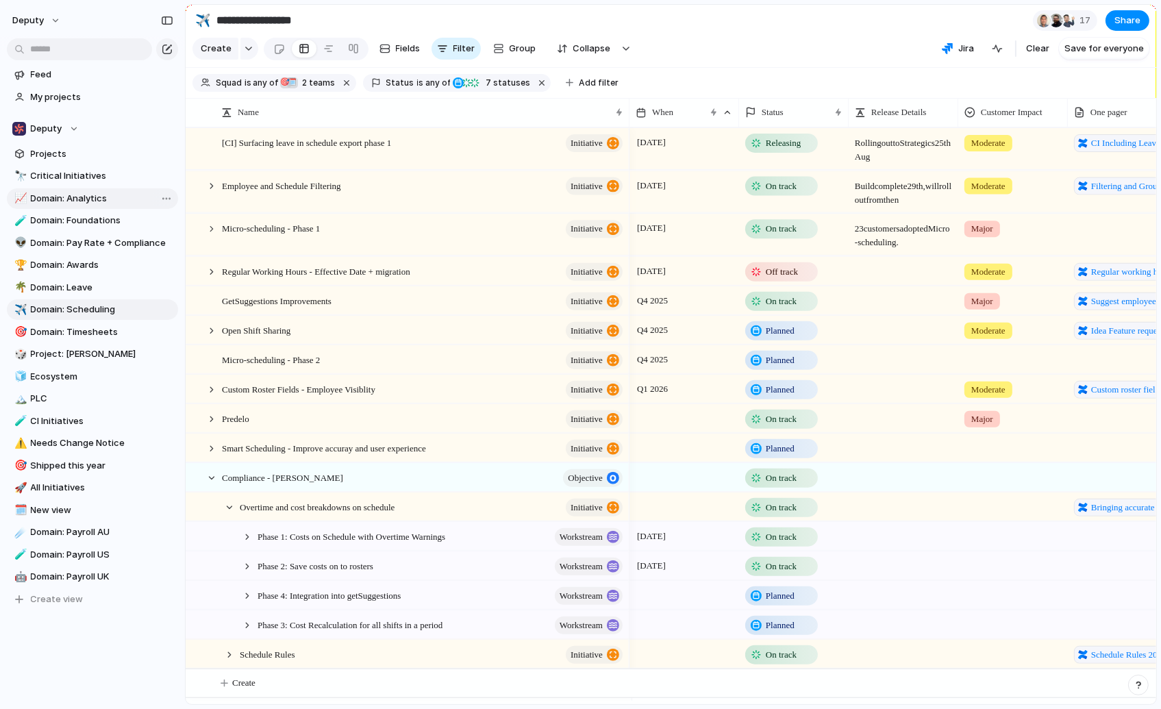
scroll to position [3, 0]
